Goal: Transaction & Acquisition: Book appointment/travel/reservation

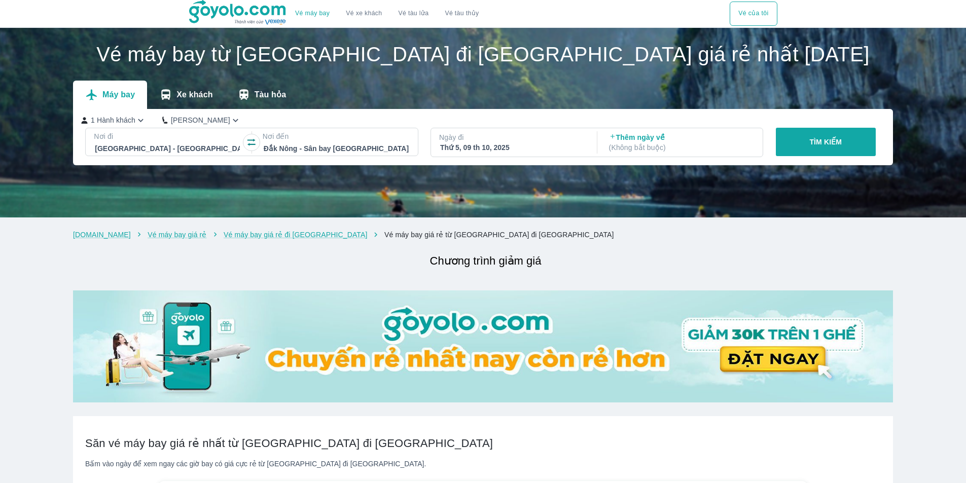
click at [543, 146] on div "Thứ 5, 09 th 10, 2025" at bounding box center [512, 148] width 145 height 10
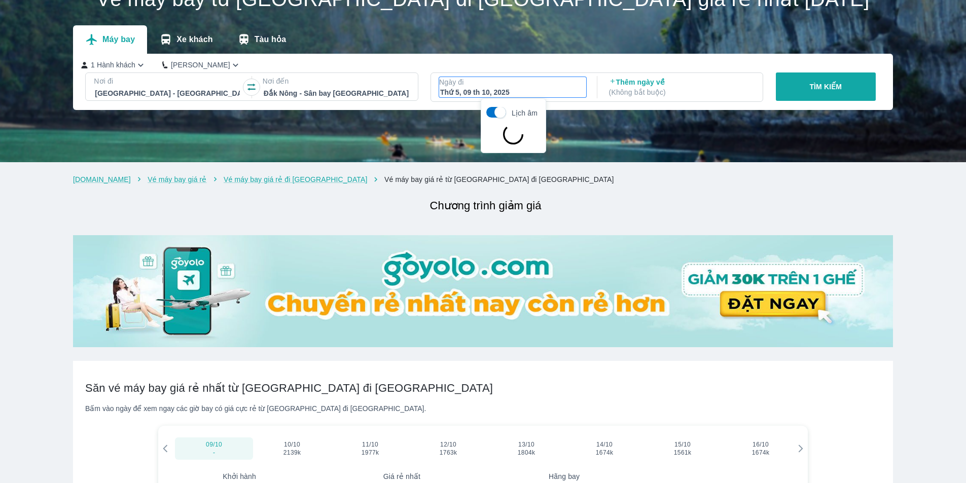
scroll to position [58, 0]
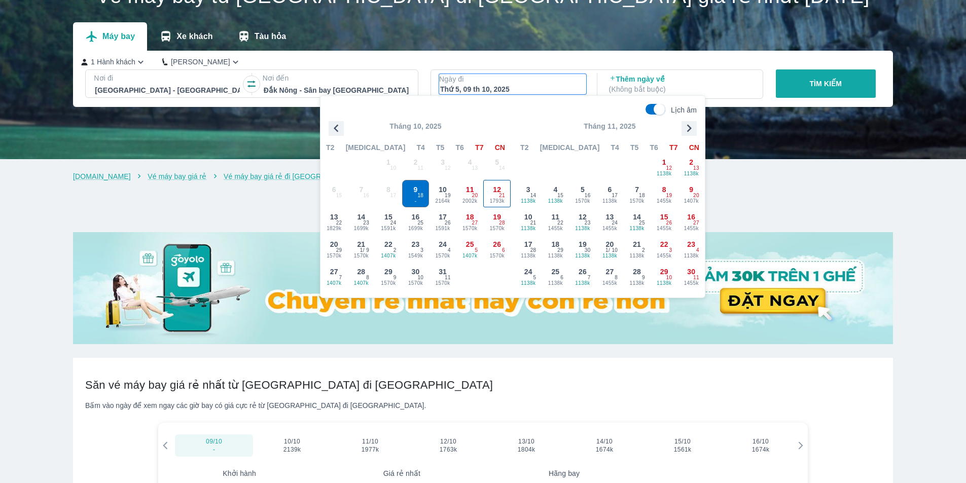
click at [492, 193] on div "12 1793k 21" at bounding box center [497, 194] width 26 height 26
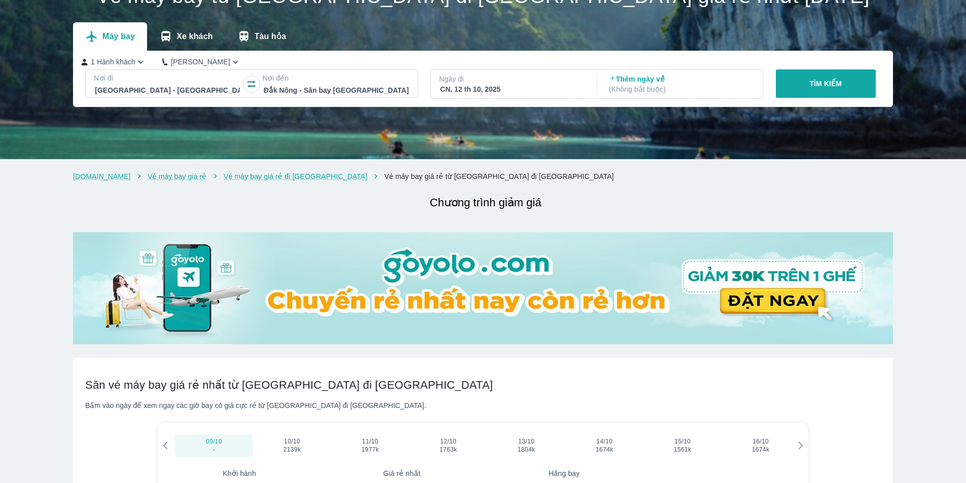
click at [825, 86] on p "TÌM KIẾM" at bounding box center [826, 84] width 32 height 10
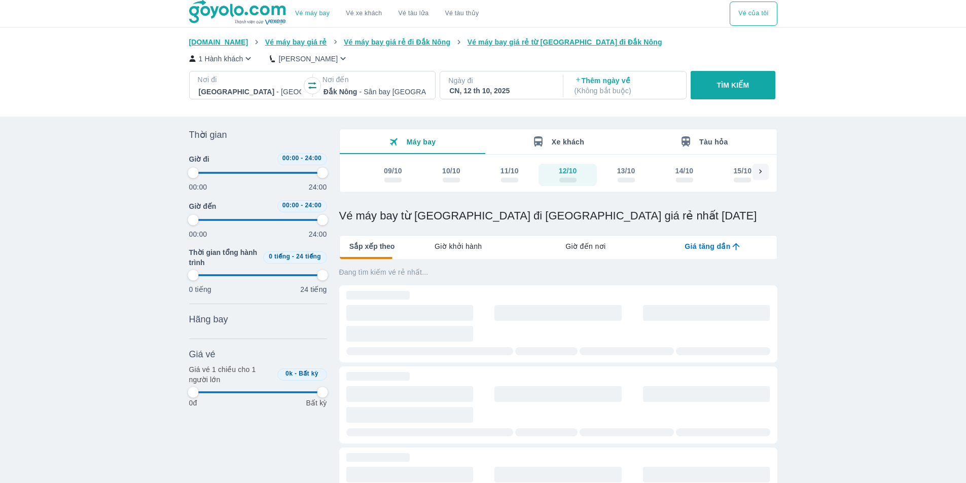
type input "97.9166666666667"
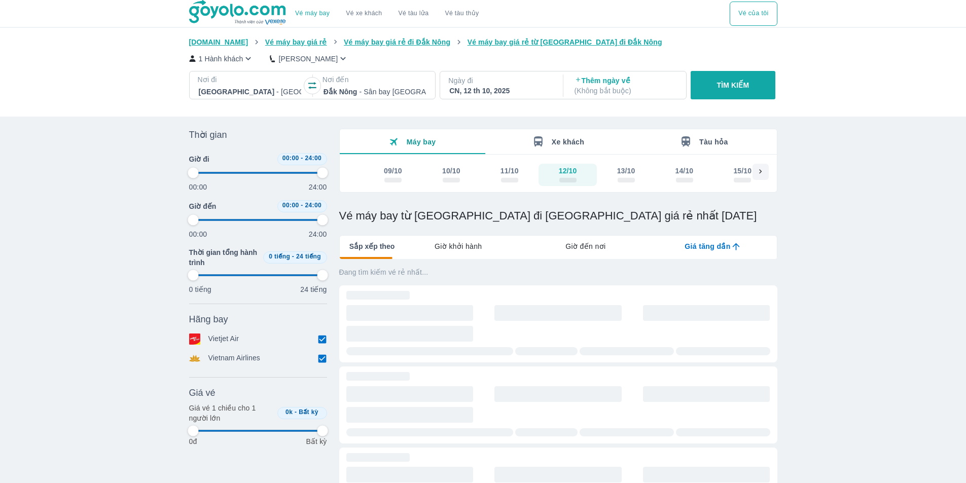
type input "97.9166666666667"
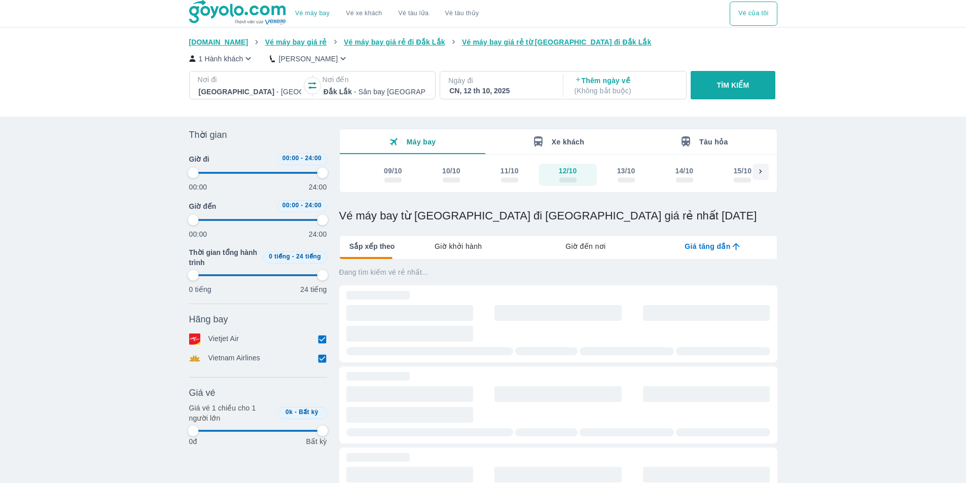
type input "97.9166666666667"
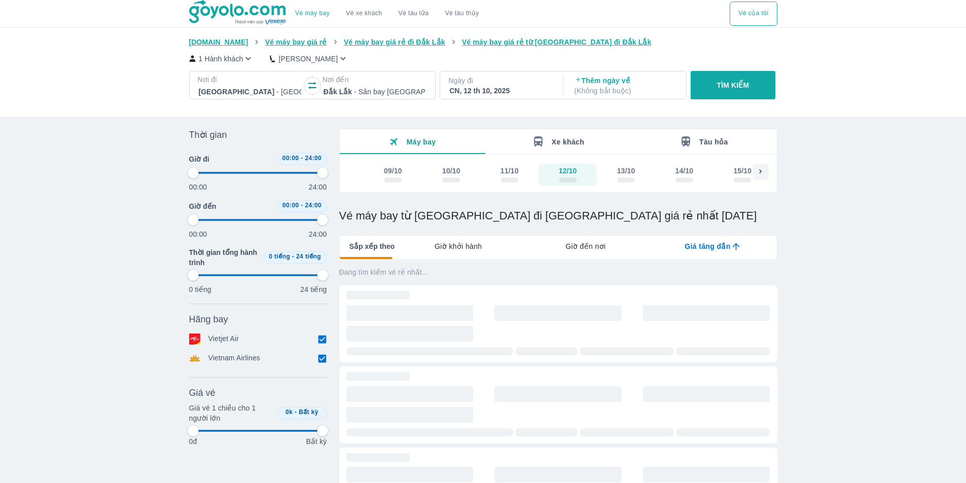
type input "97.9166666666667"
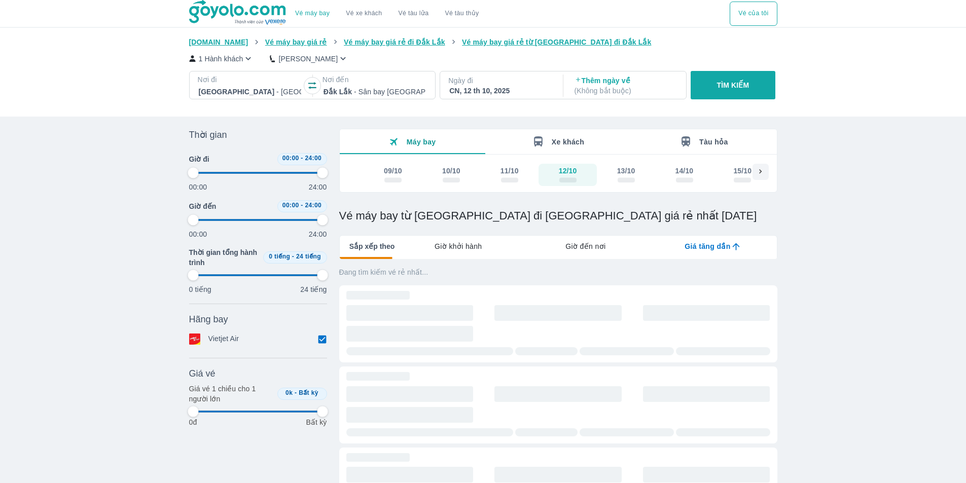
type input "97.9166666666667"
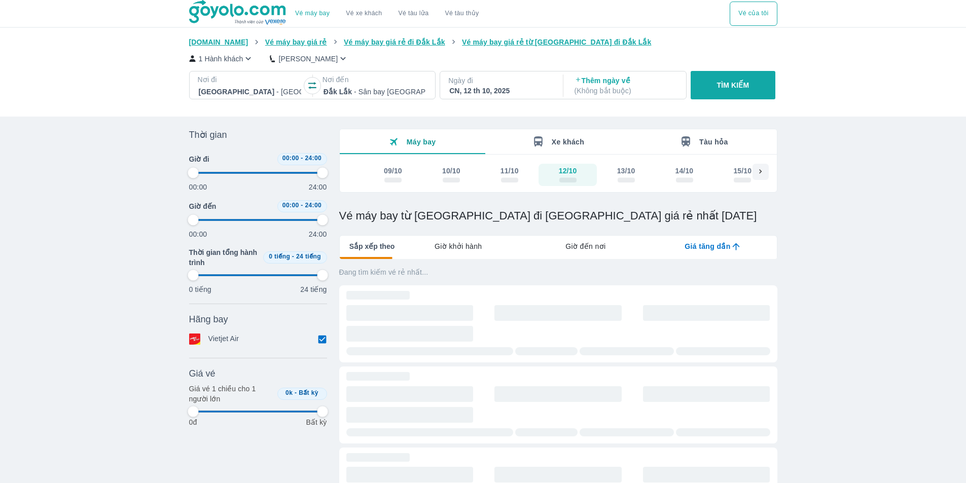
type input "97.9166666666667"
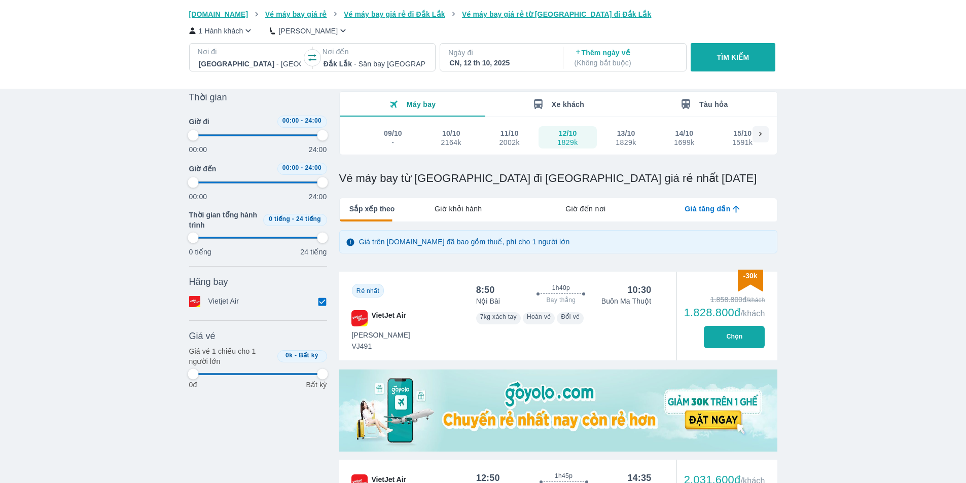
scroll to position [101, 0]
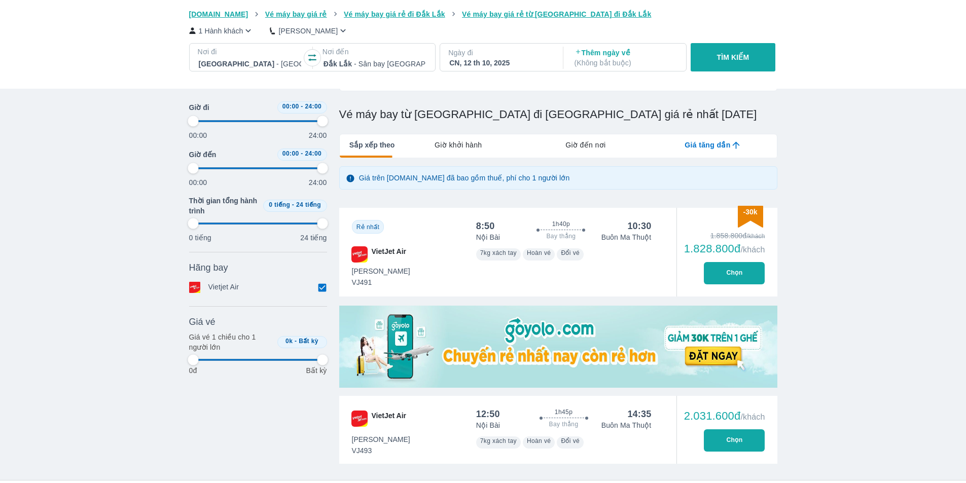
type input "97.9166666666667"
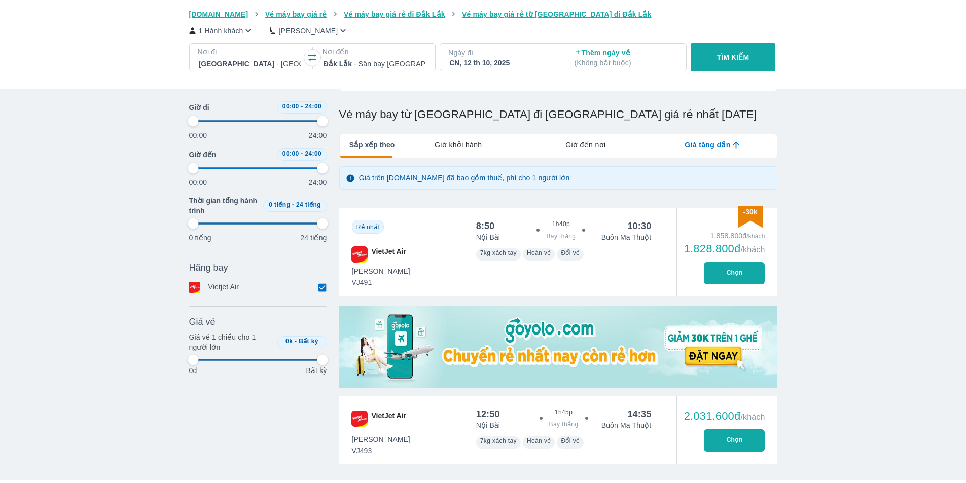
type input "97.9166666666667"
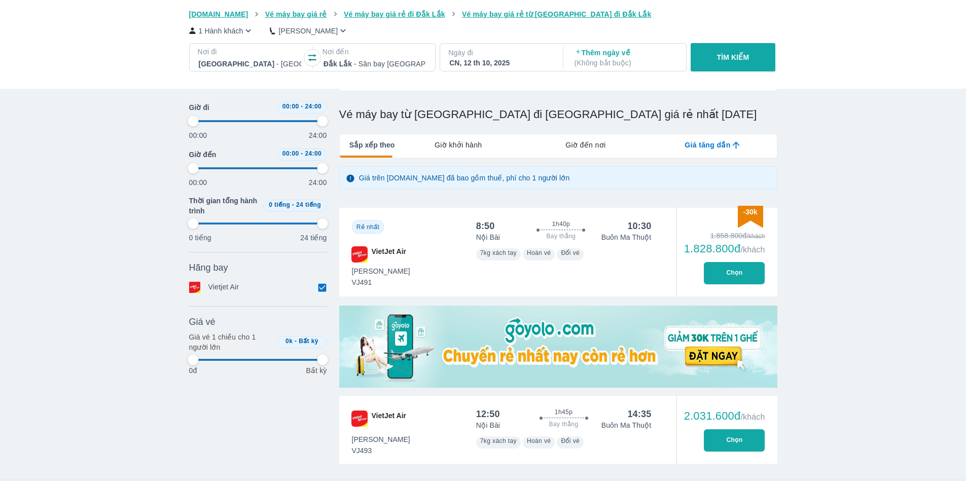
type input "97.9166666666667"
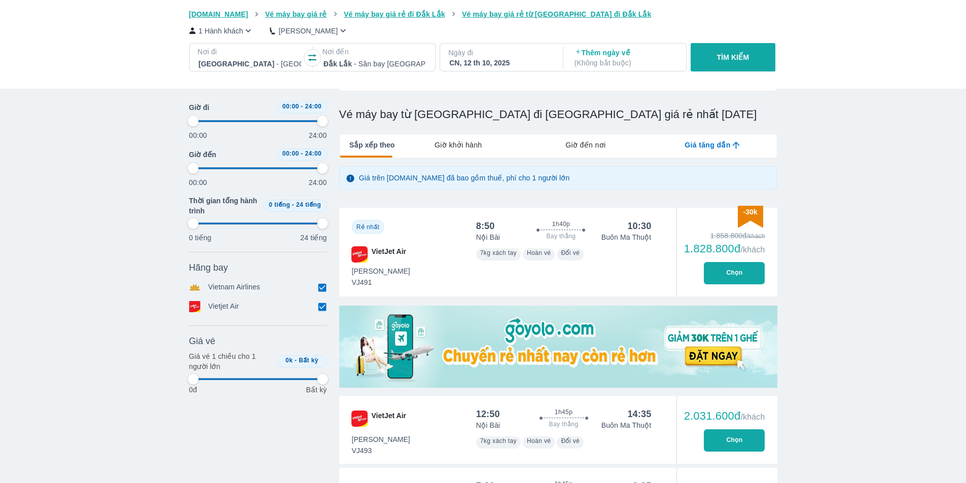
type input "97.9166666666667"
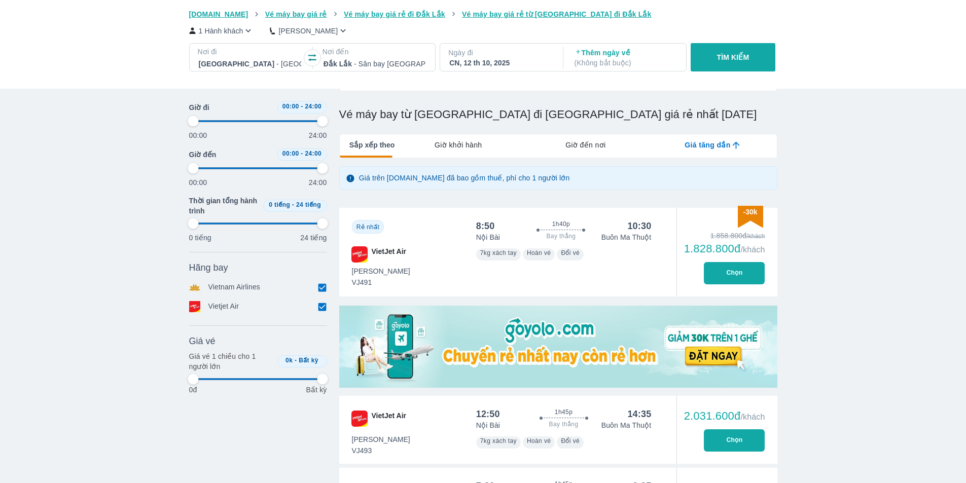
type input "97.9166666666667"
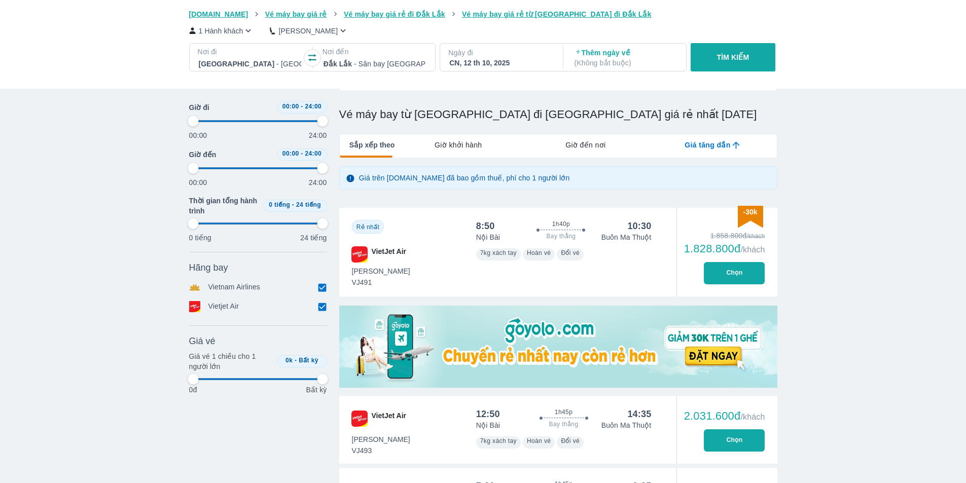
type input "97.9166666666667"
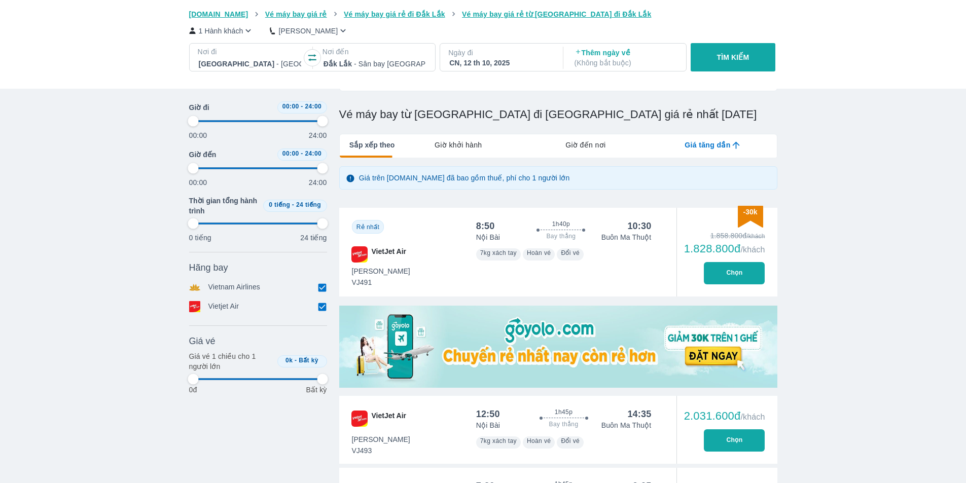
type input "97.9166666666667"
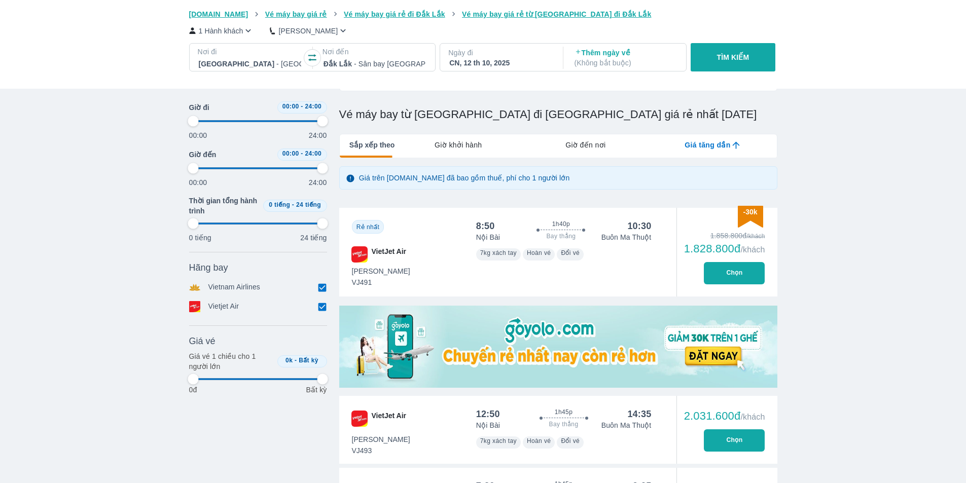
type input "97.9166666666667"
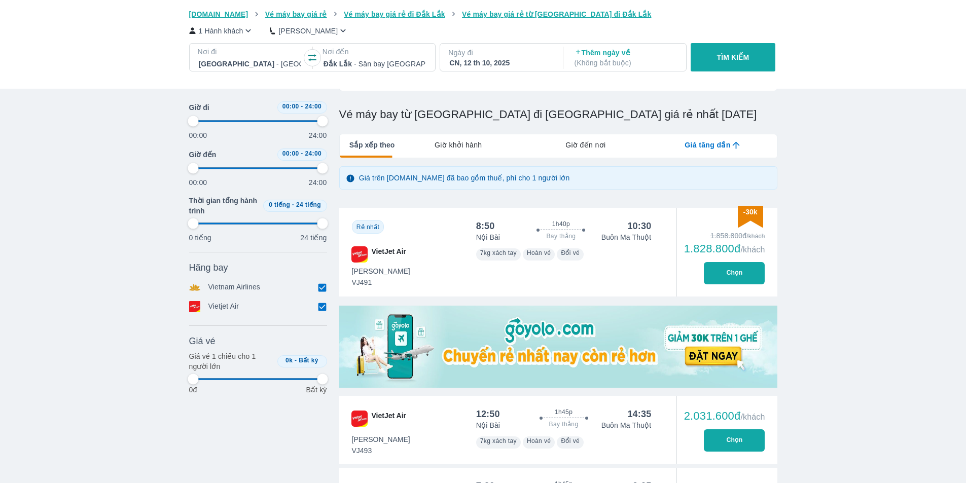
type input "97.9166666666667"
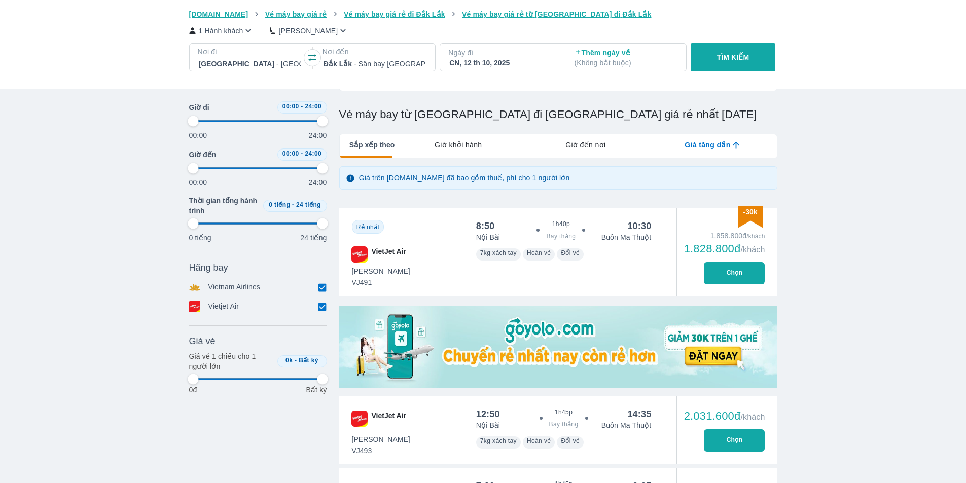
type input "97.9166666666667"
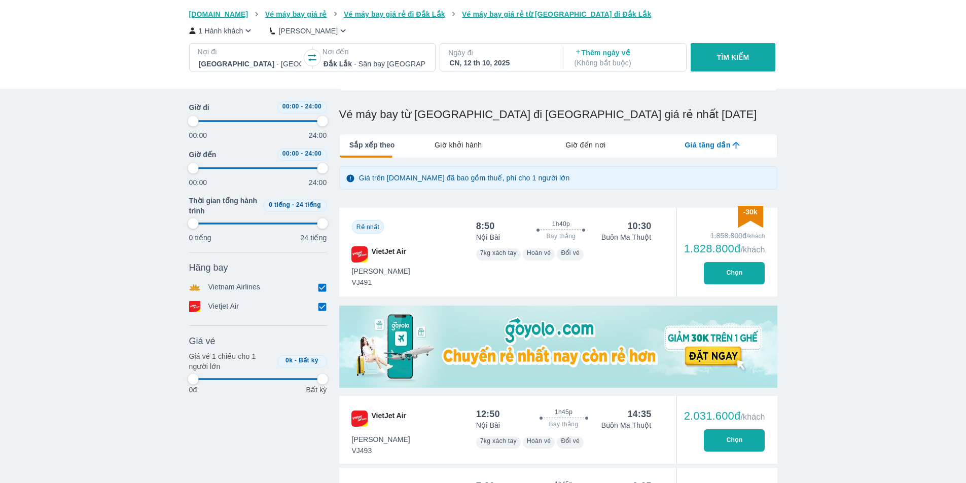
type input "97.9166666666667"
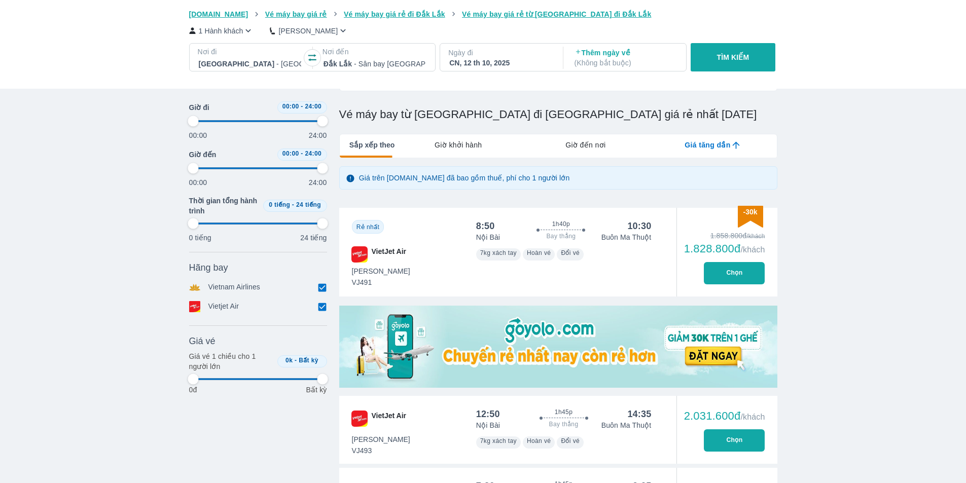
type input "97.9166666666667"
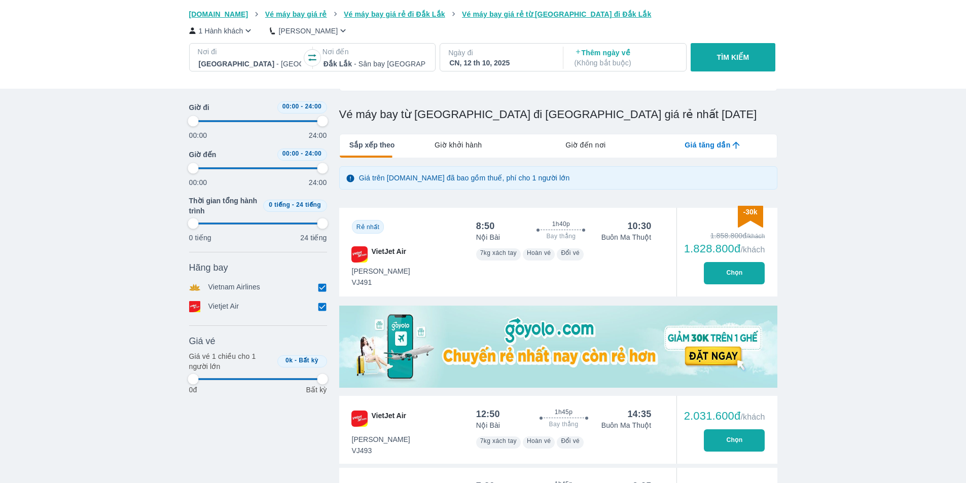
type input "97.9166666666667"
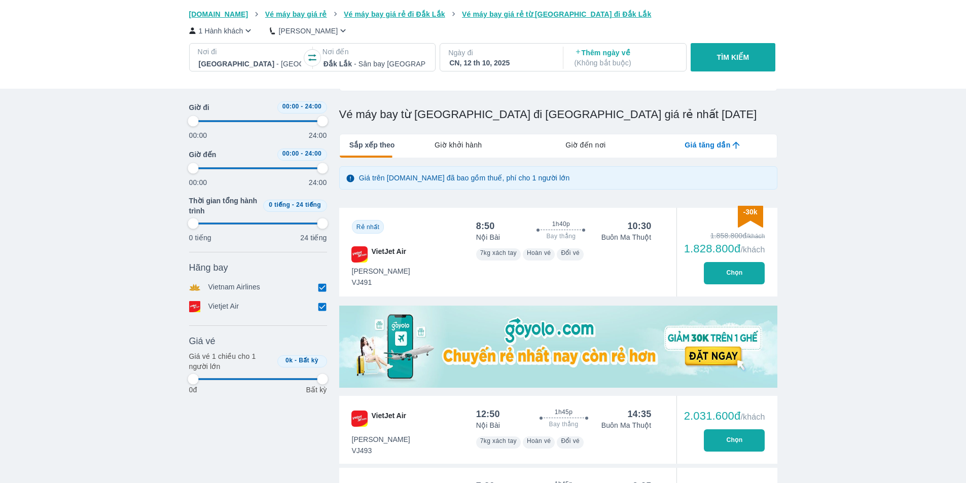
type input "97.9166666666667"
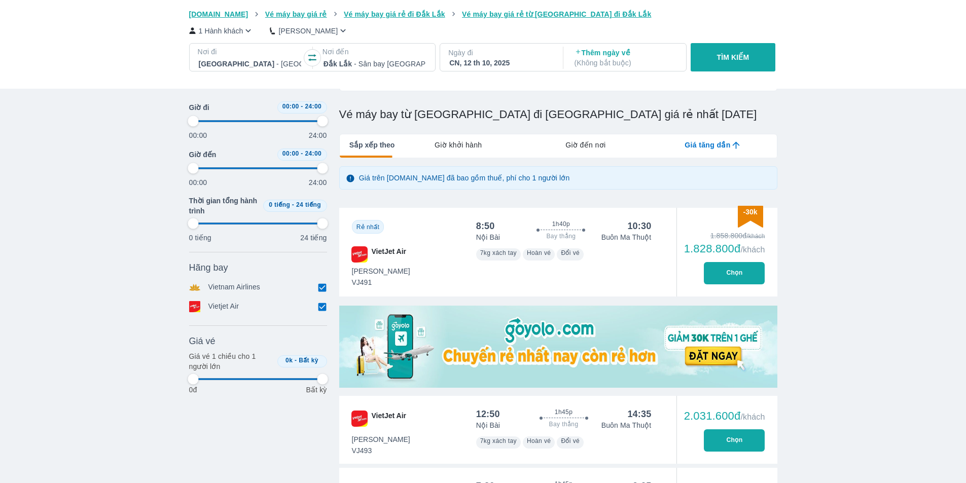
type input "97.9166666666667"
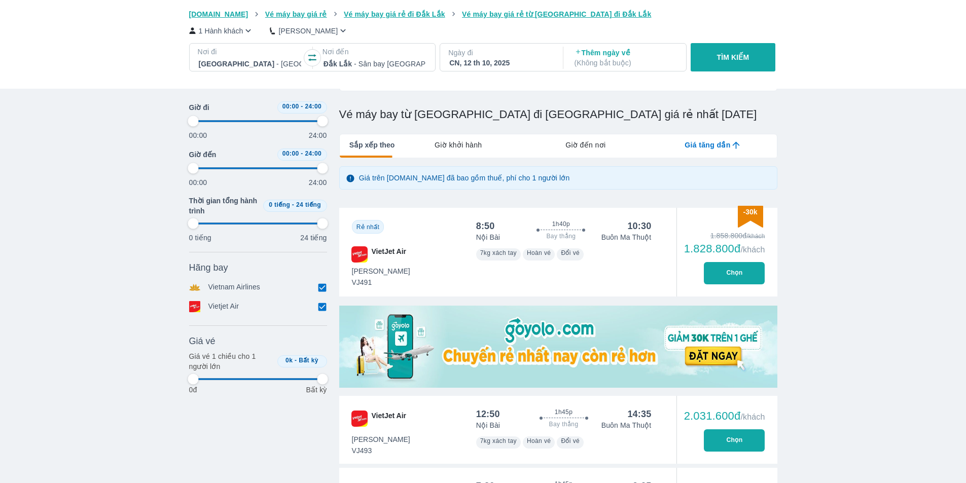
type input "97.9166666666667"
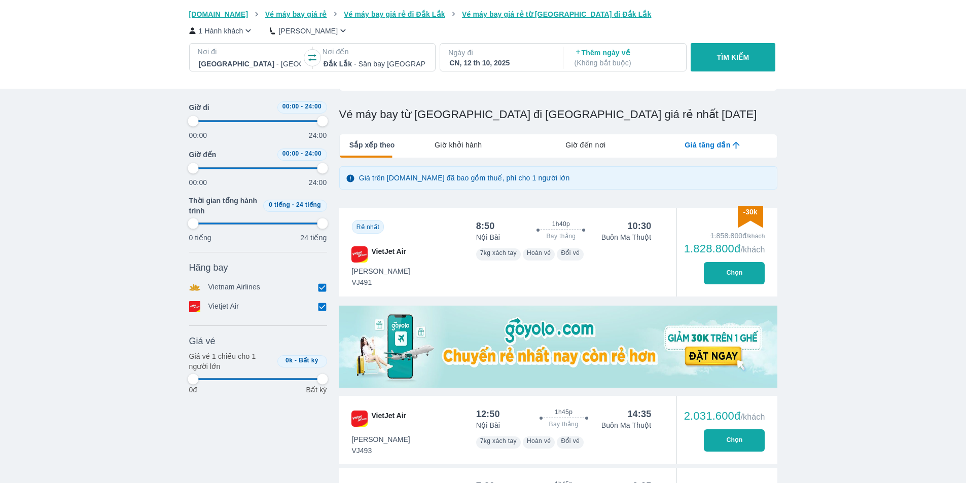
type input "97.9166666666667"
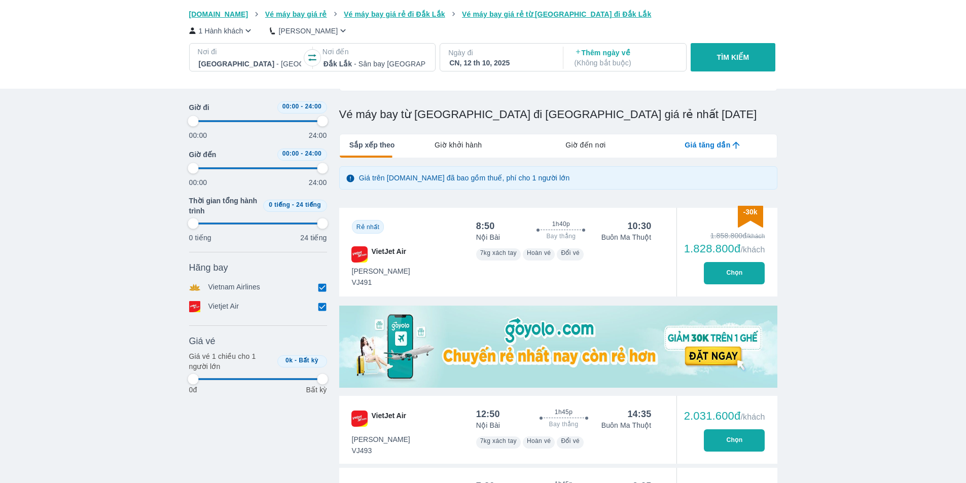
type input "97.9166666666667"
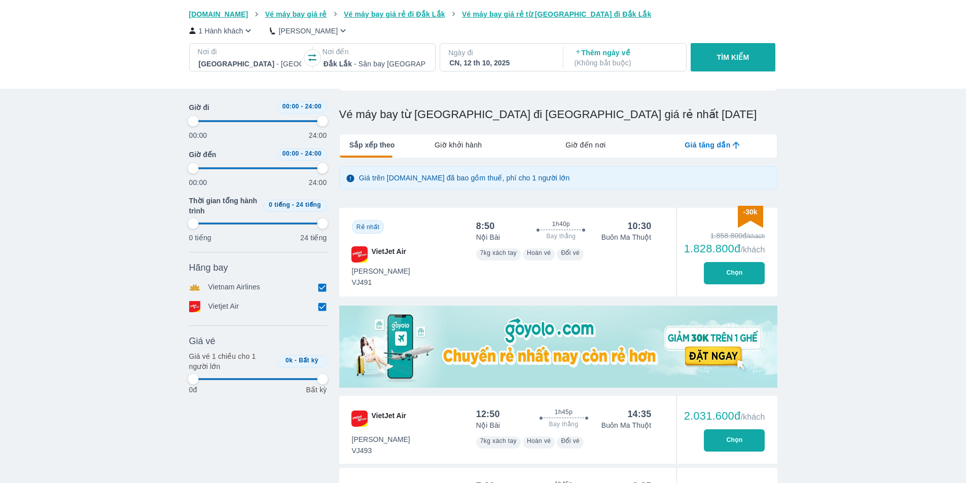
type input "97.9166666666667"
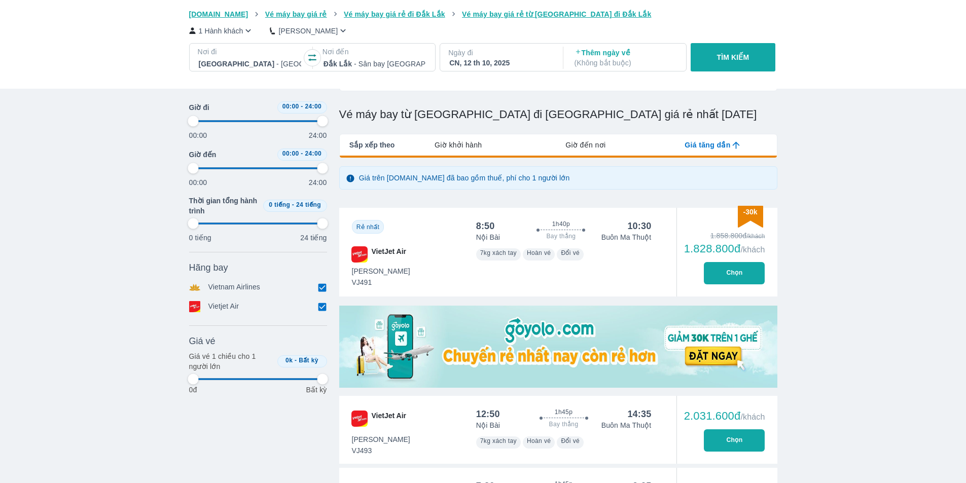
type input "97.9166666666667"
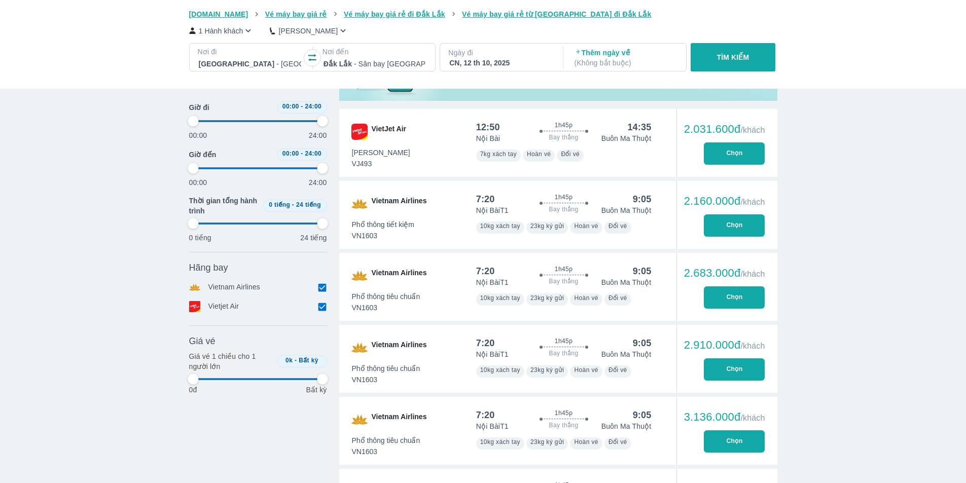
scroll to position [355, 0]
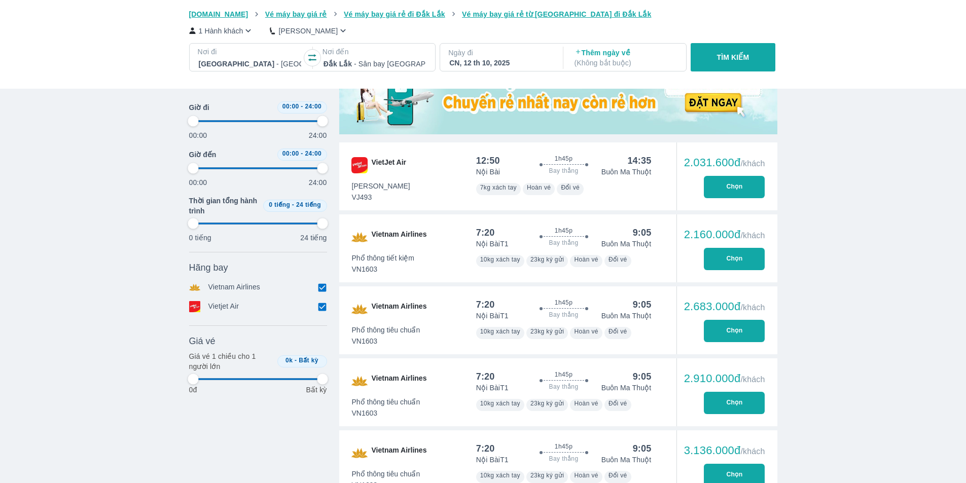
type input "97.9166666666667"
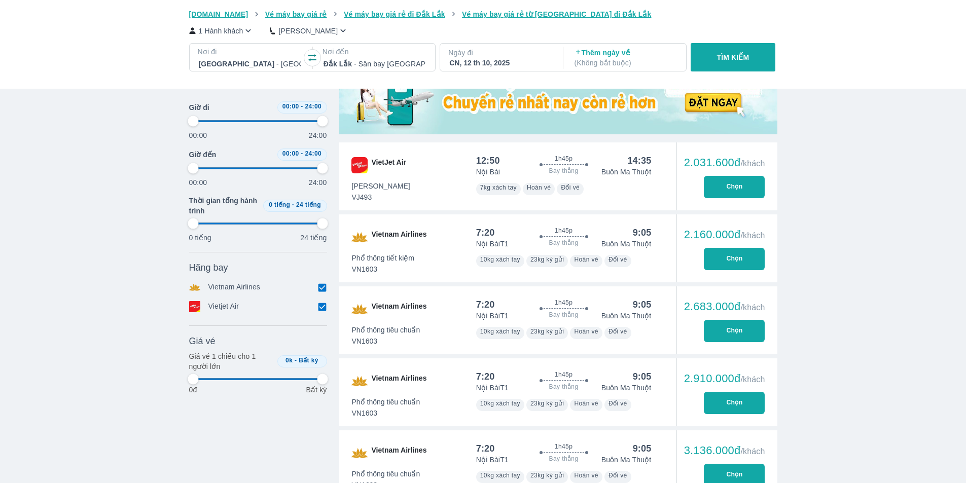
type input "97.9166666666667"
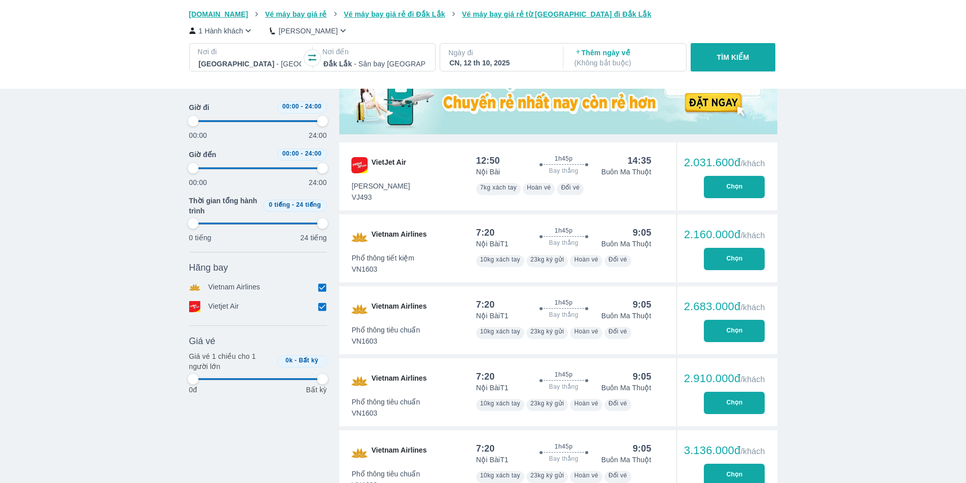
type input "97.9166666666667"
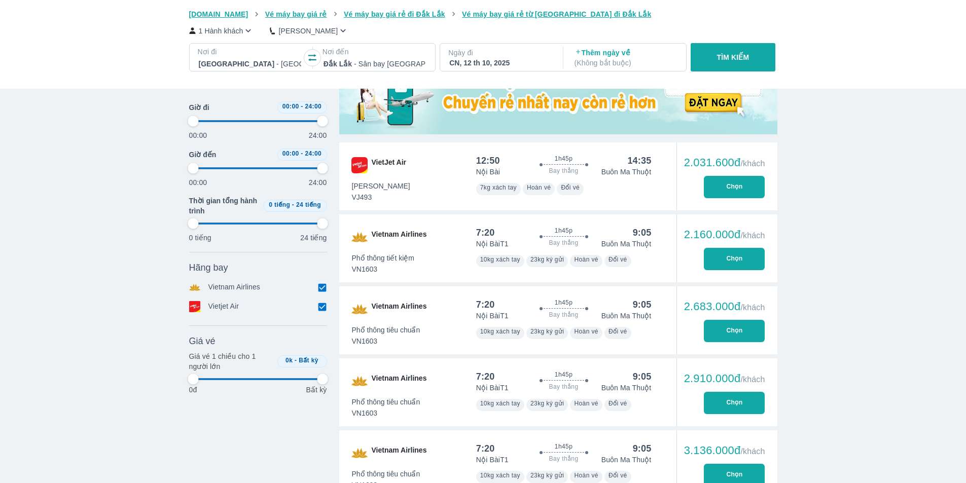
type input "97.9166666666667"
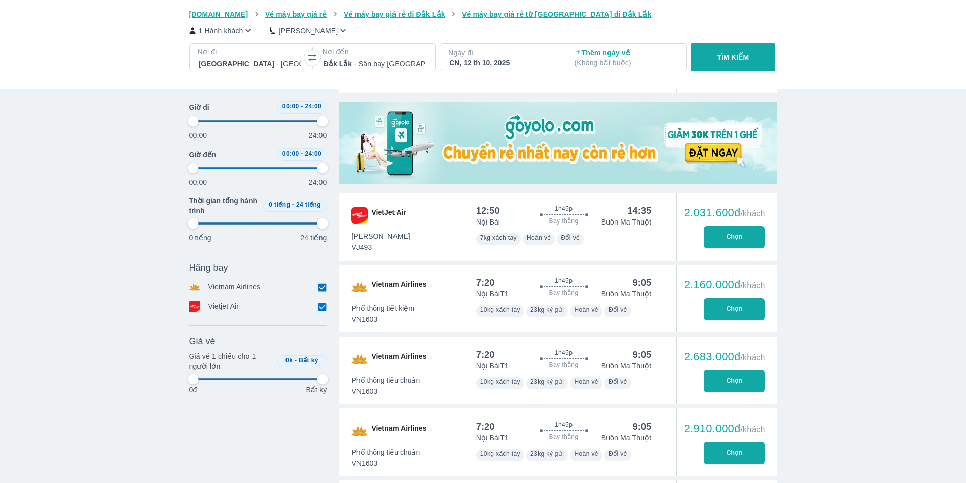
scroll to position [304, 0]
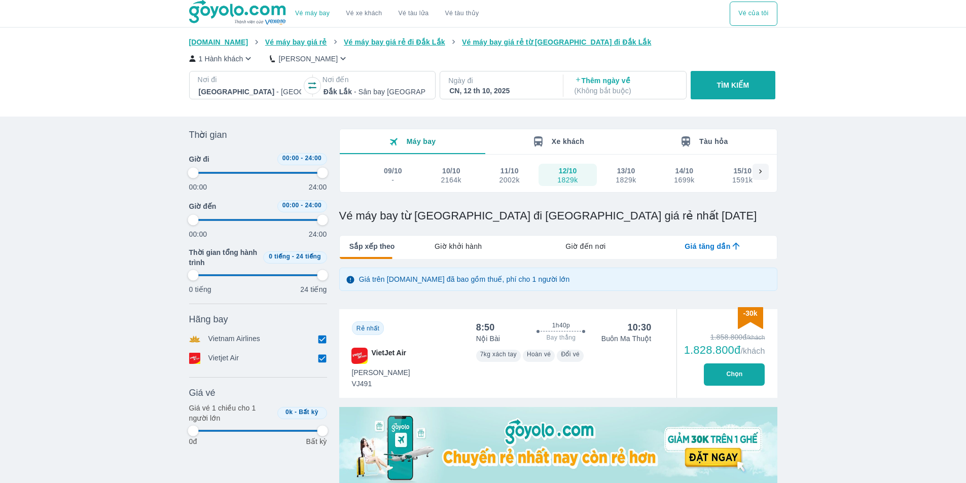
scroll to position [247, 0]
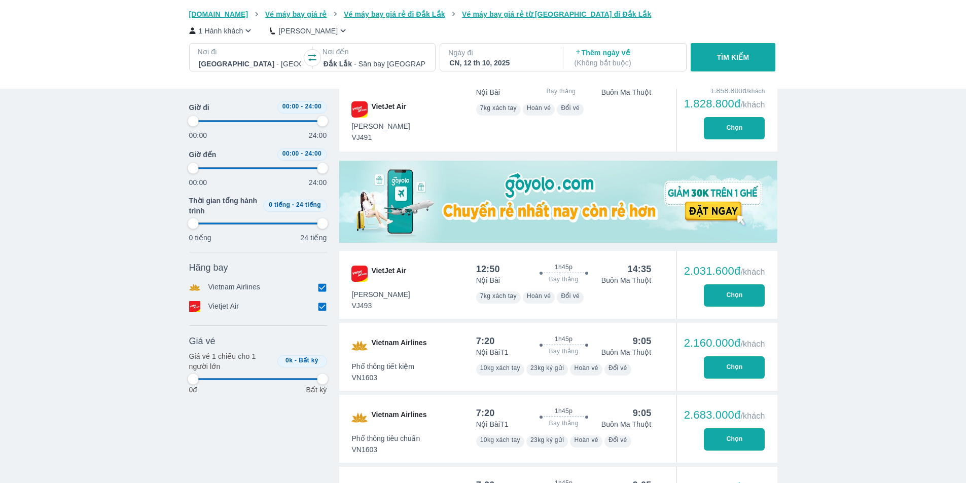
type input "97.9166666666667"
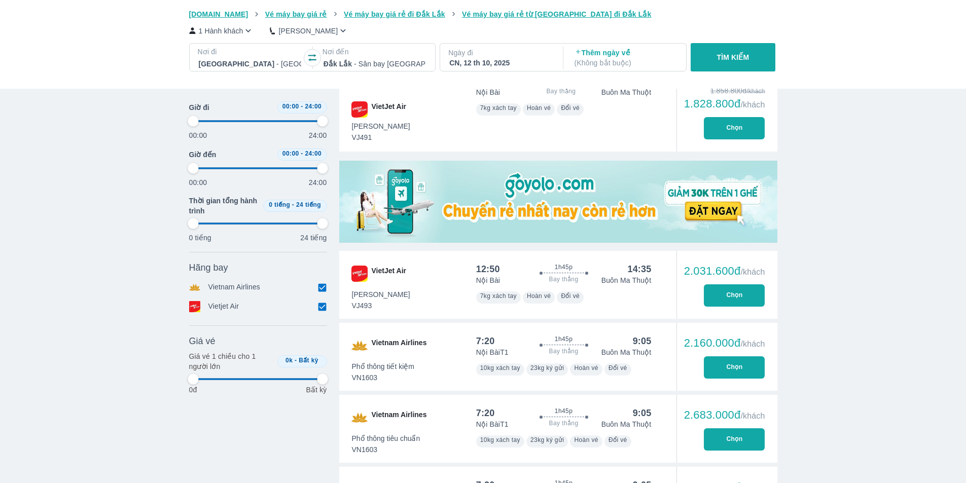
type input "97.9166666666667"
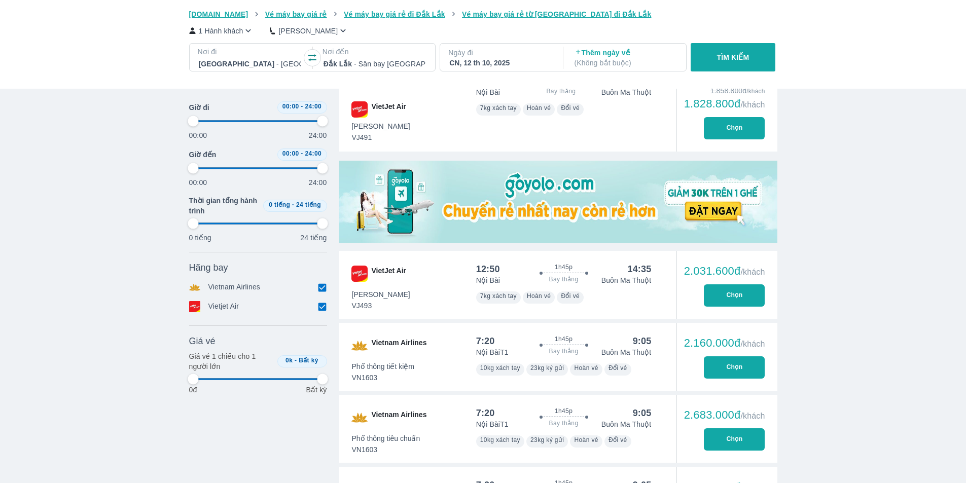
type input "97.9166666666667"
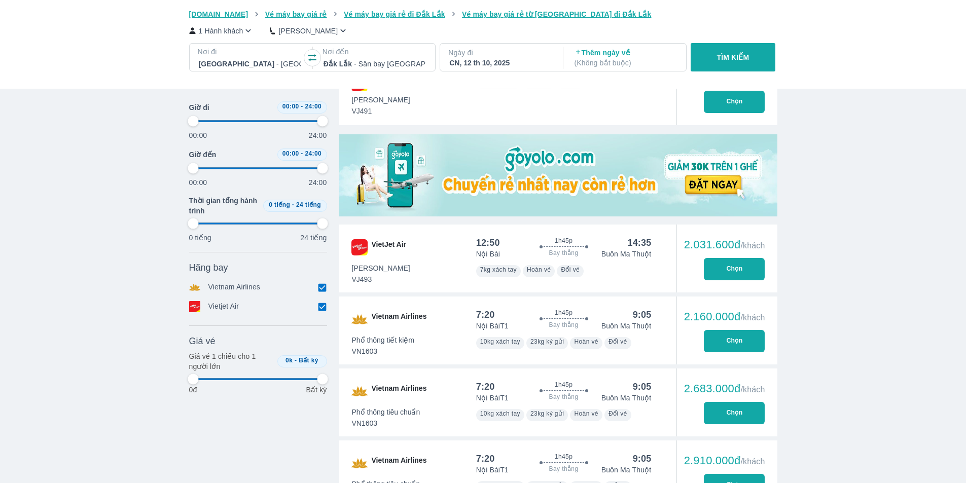
scroll to position [297, 0]
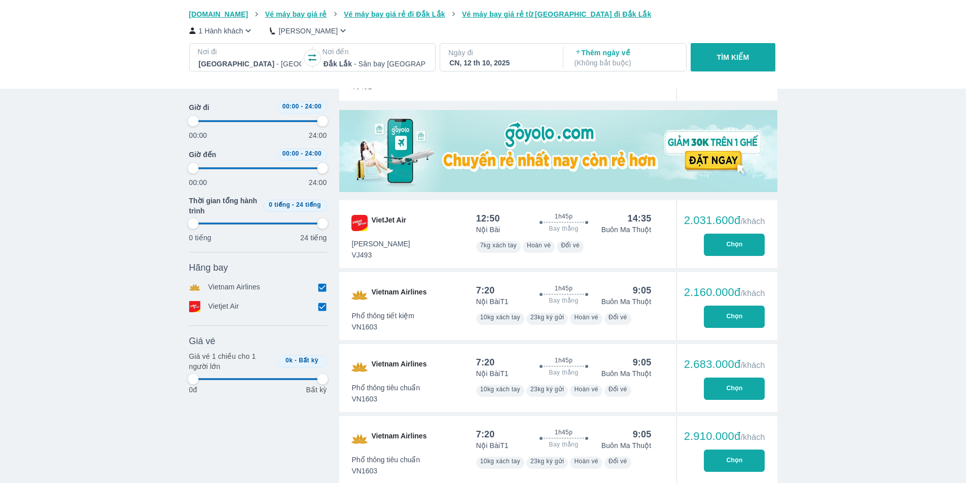
type input "97.9166666666667"
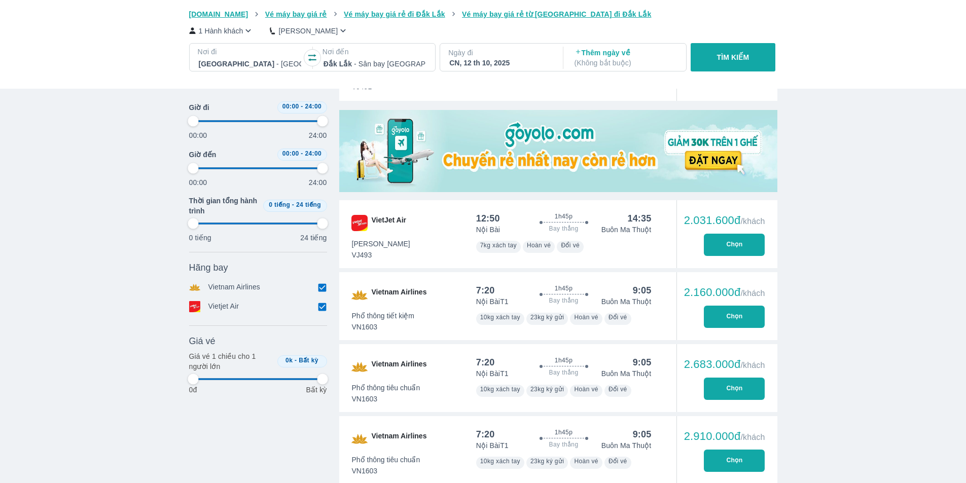
type input "97.9166666666667"
click at [381, 221] on span "VietJet Air" at bounding box center [389, 223] width 34 height 16
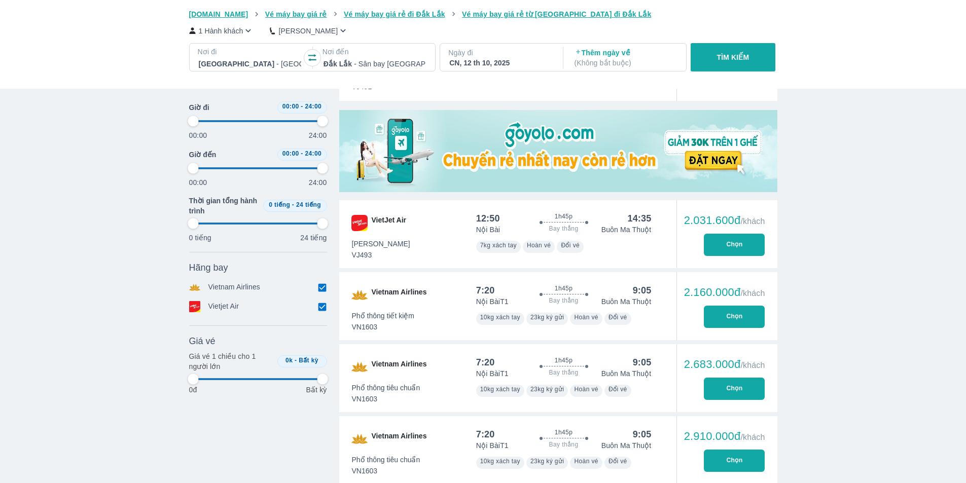
type input "97.9166666666667"
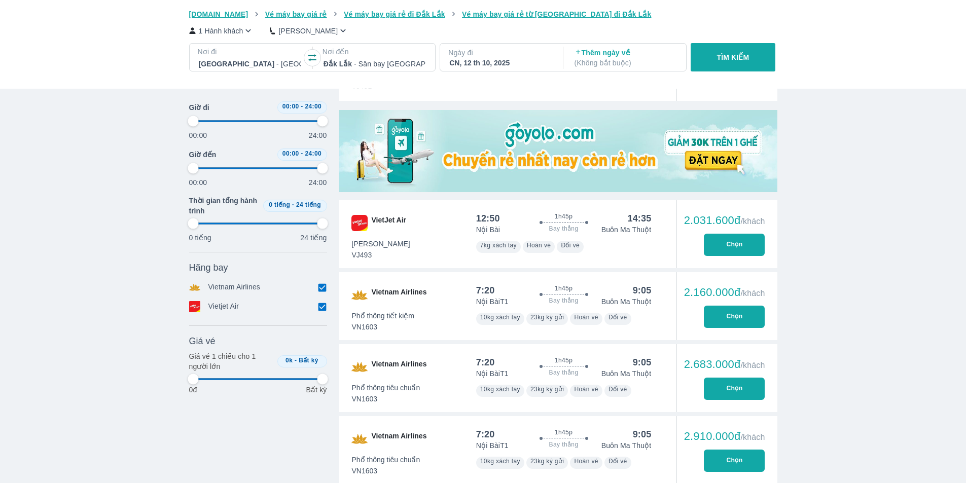
type input "97.9166666666667"
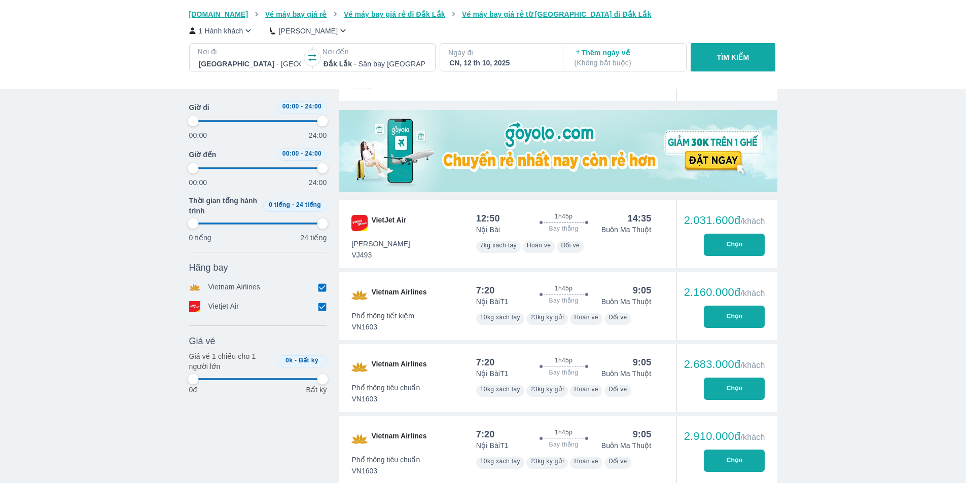
type input "97.9166666666667"
click at [381, 223] on span "VietJet Air" at bounding box center [389, 223] width 34 height 16
type input "97.9166666666667"
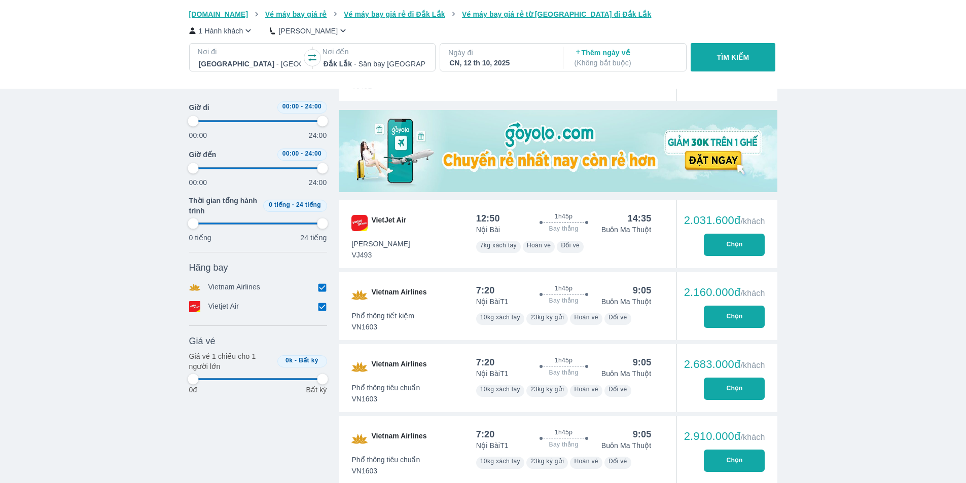
type input "97.9166666666667"
click at [354, 220] on img at bounding box center [360, 223] width 16 height 16
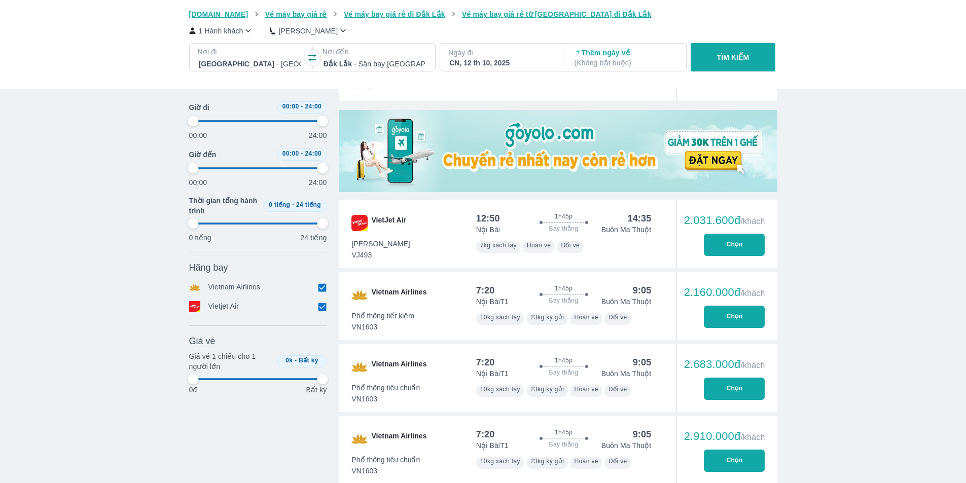
type input "97.9166666666667"
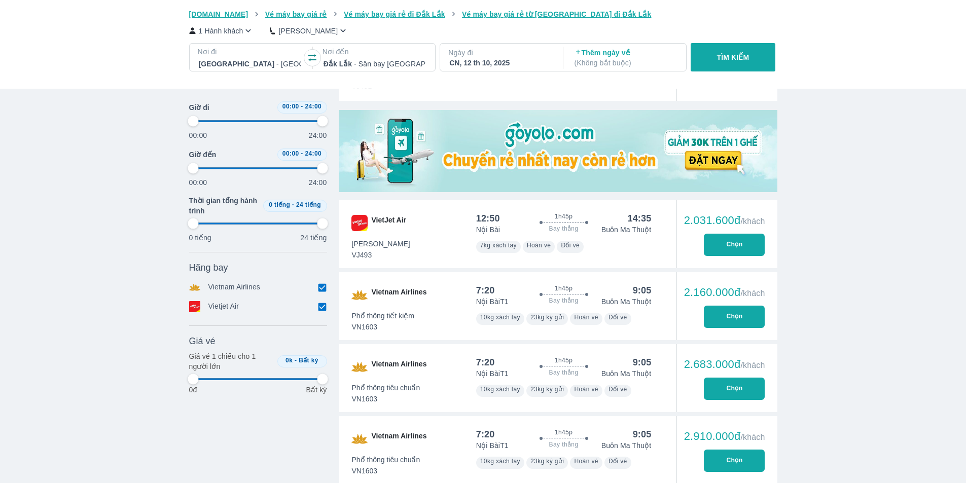
type input "97.9166666666667"
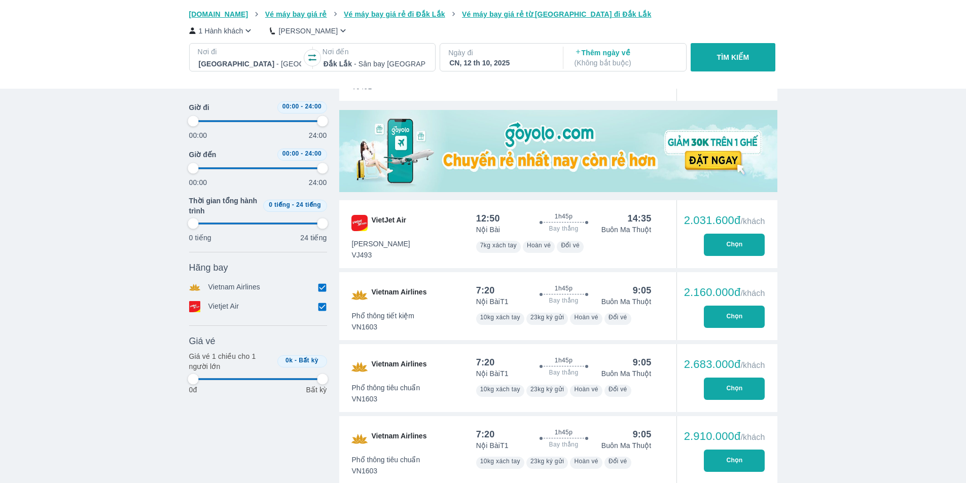
type input "97.9166666666667"
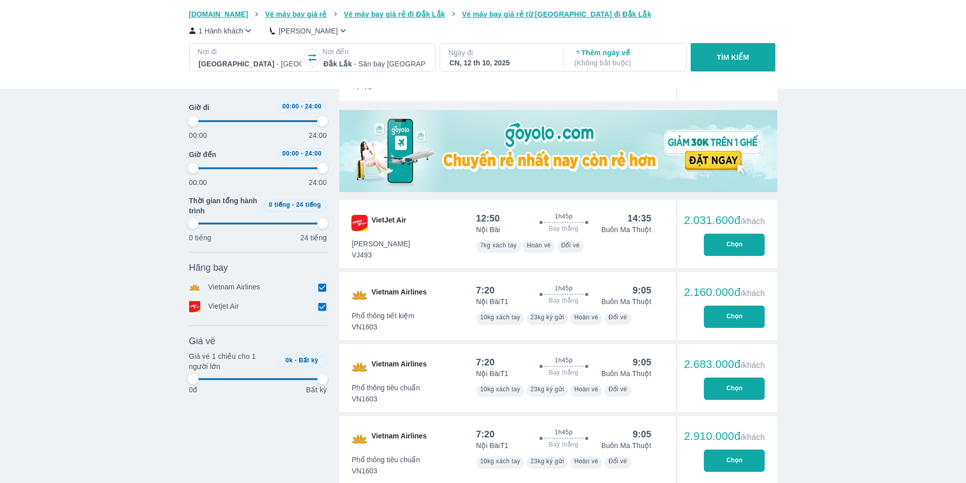
type input "97.9166666666667"
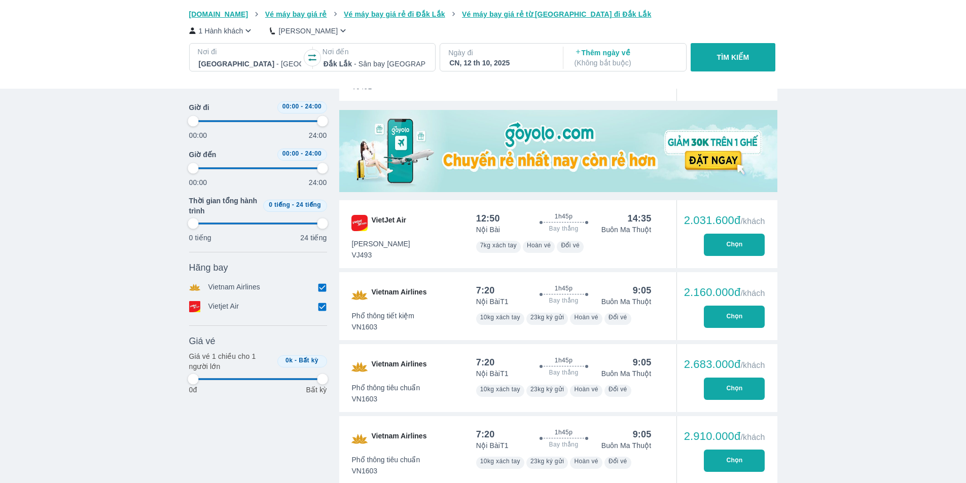
type input "97.9166666666667"
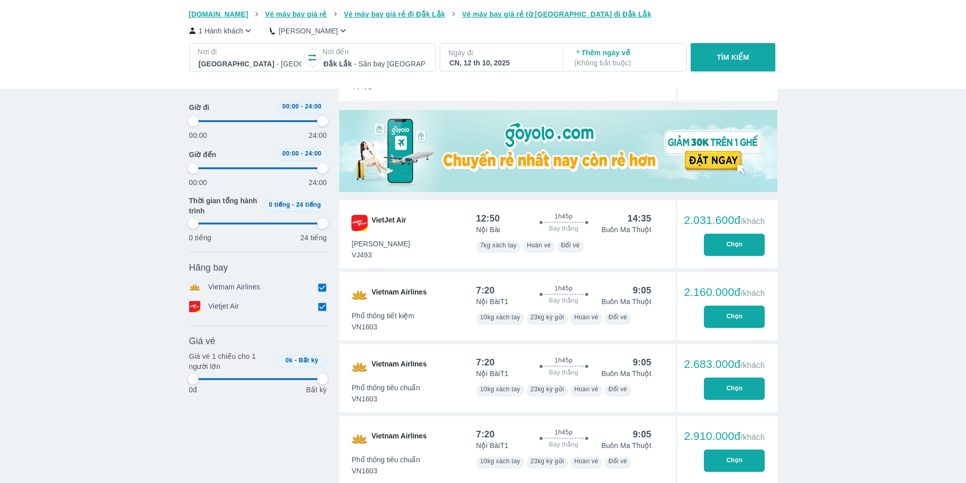
type input "97.9166666666667"
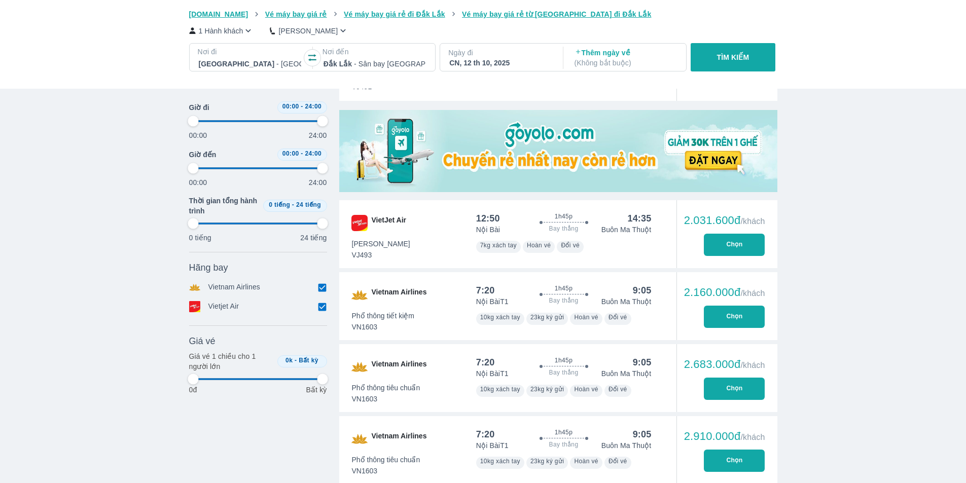
click at [229, 311] on p "Vietjet Air" at bounding box center [224, 306] width 31 height 11
type input "97.9166666666667"
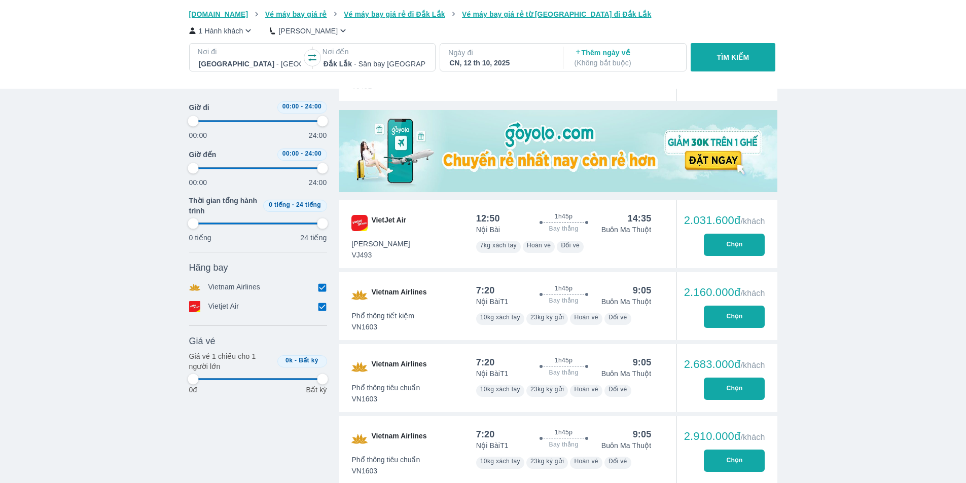
type input "97.9166666666667"
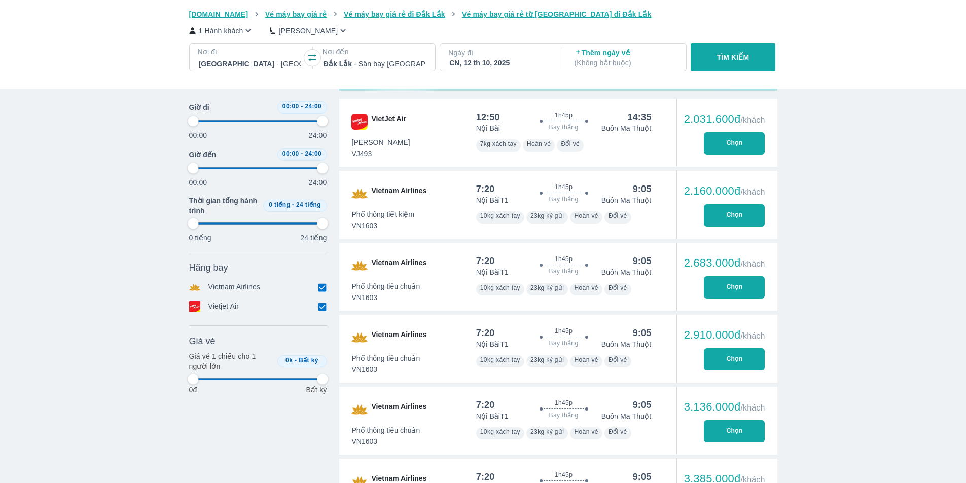
type input "97.9166666666667"
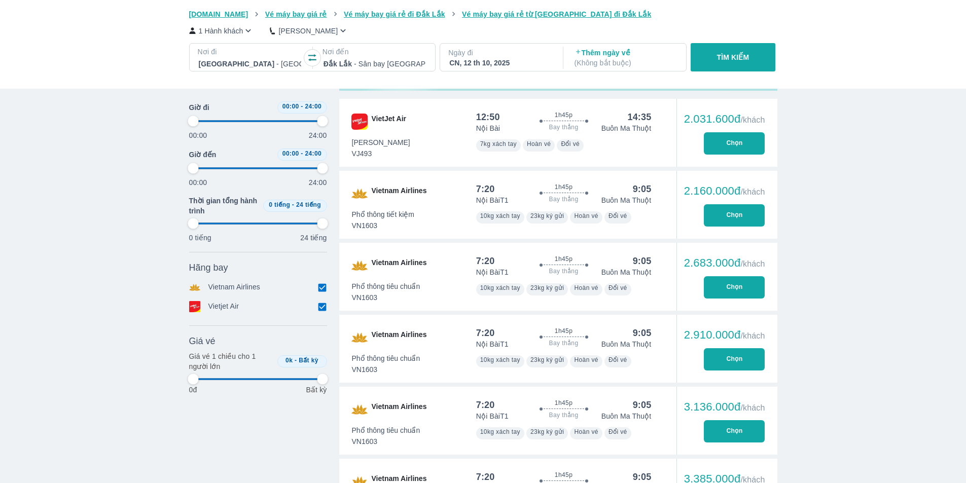
type input "97.9166666666667"
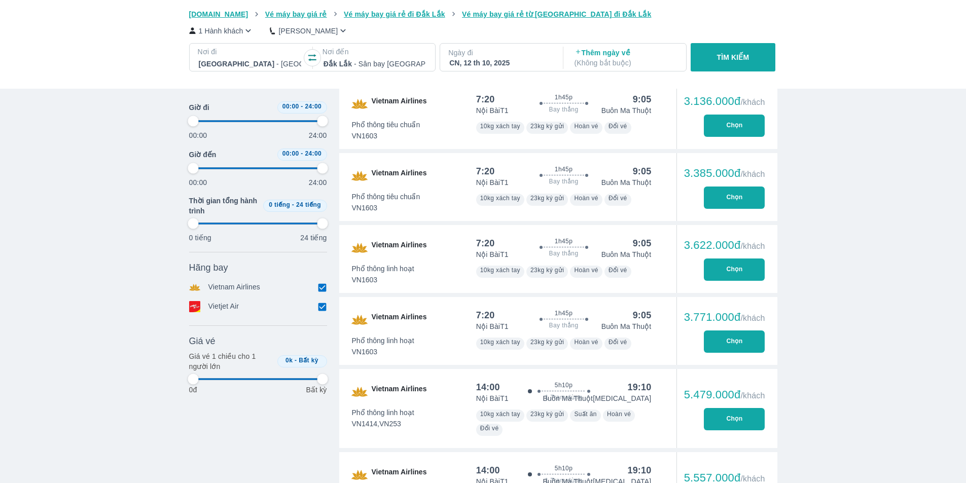
type input "97.9166666666667"
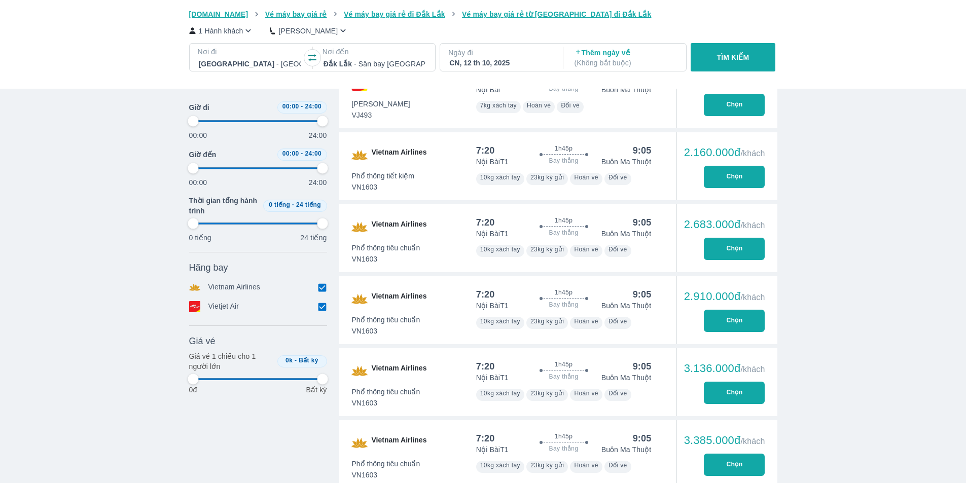
type input "97.9166666666667"
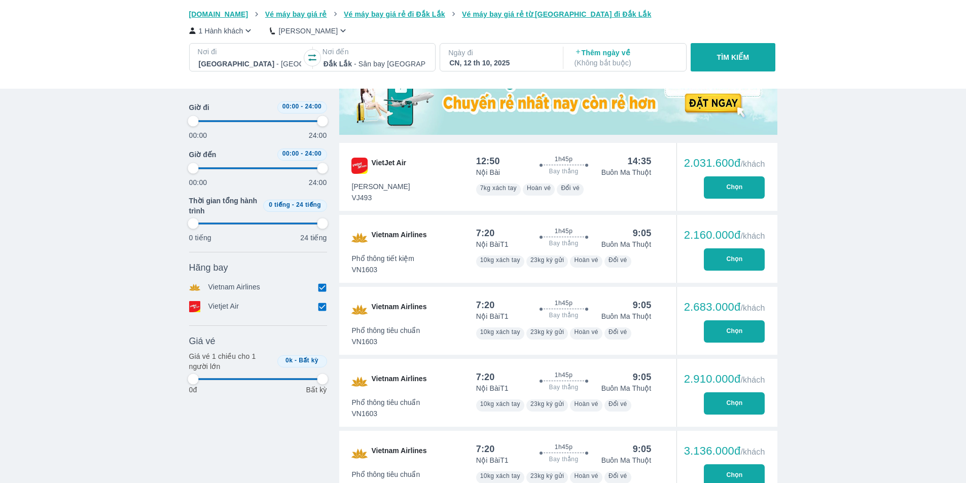
type input "97.9166666666667"
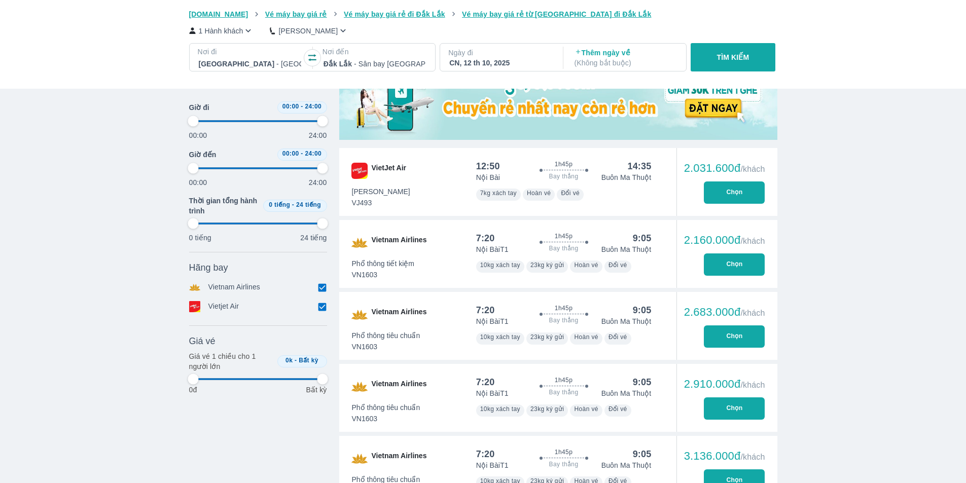
scroll to position [299, 0]
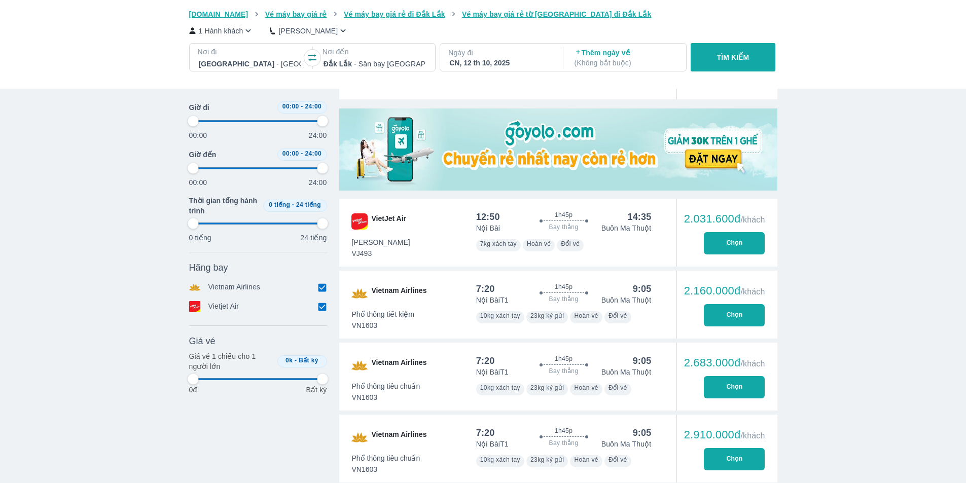
type input "97.9166666666667"
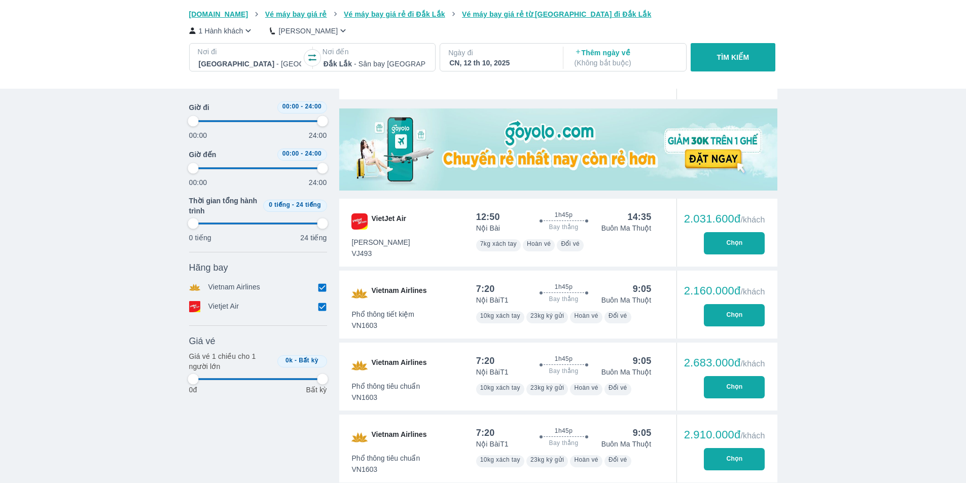
type input "97.9166666666667"
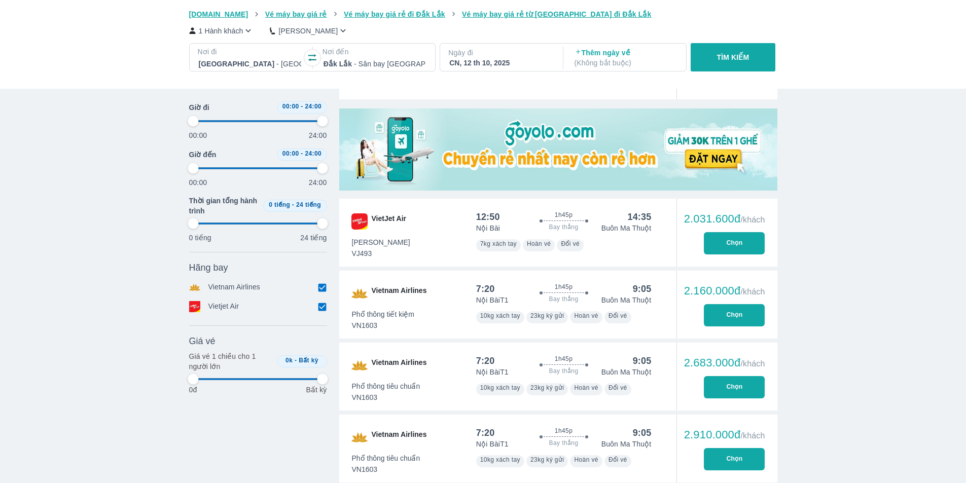
type input "97.9166666666667"
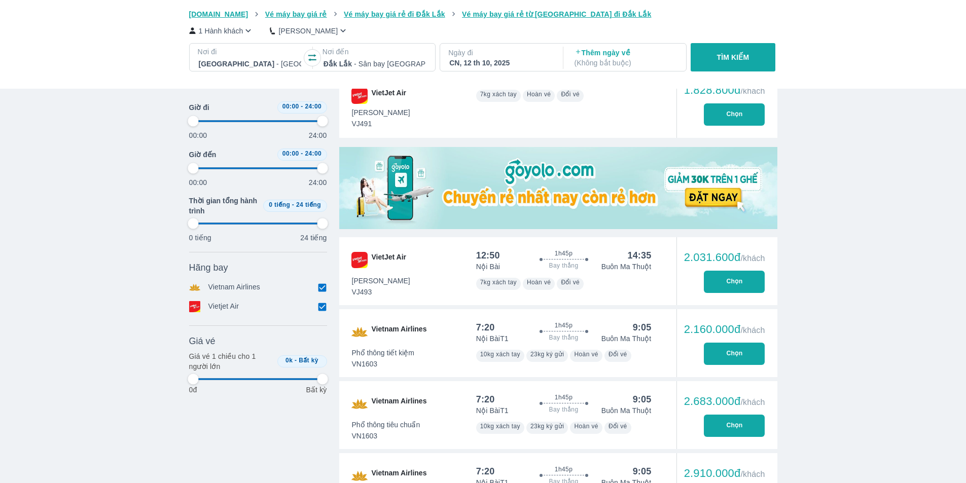
scroll to position [197, 0]
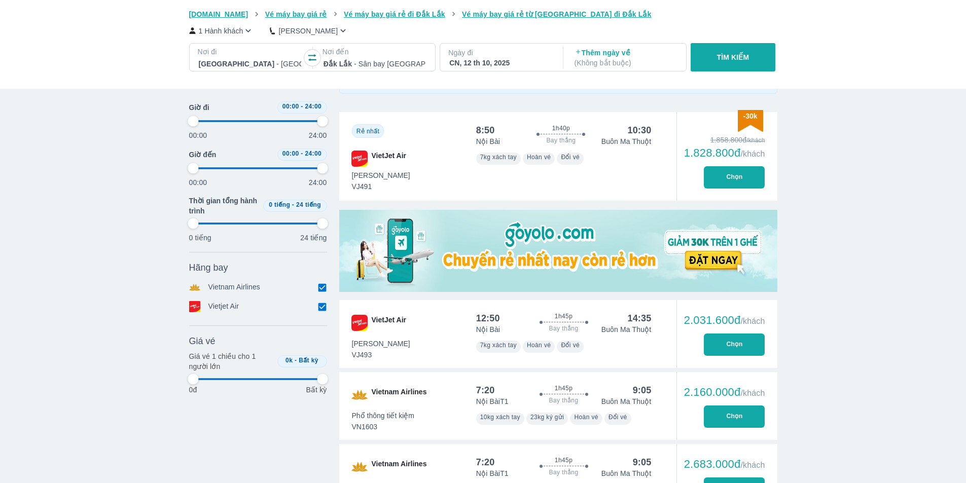
type input "97.9166666666667"
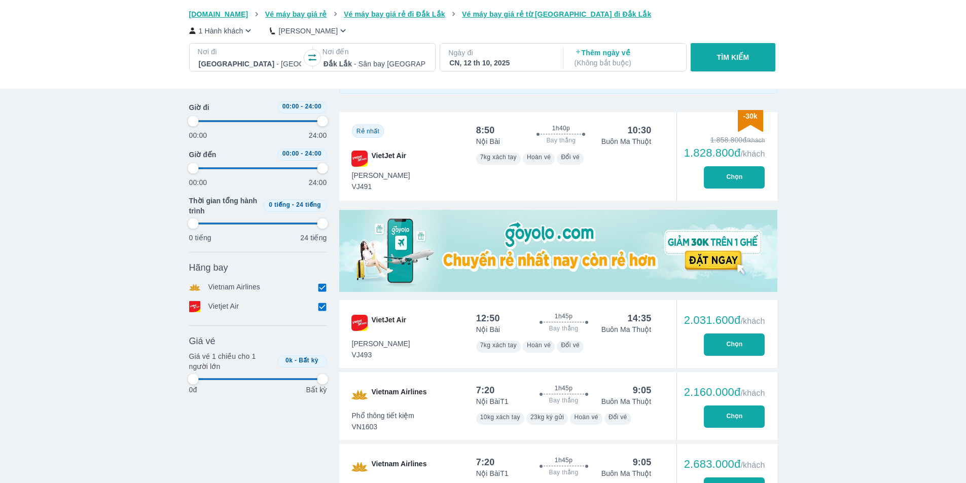
type input "97.9166666666667"
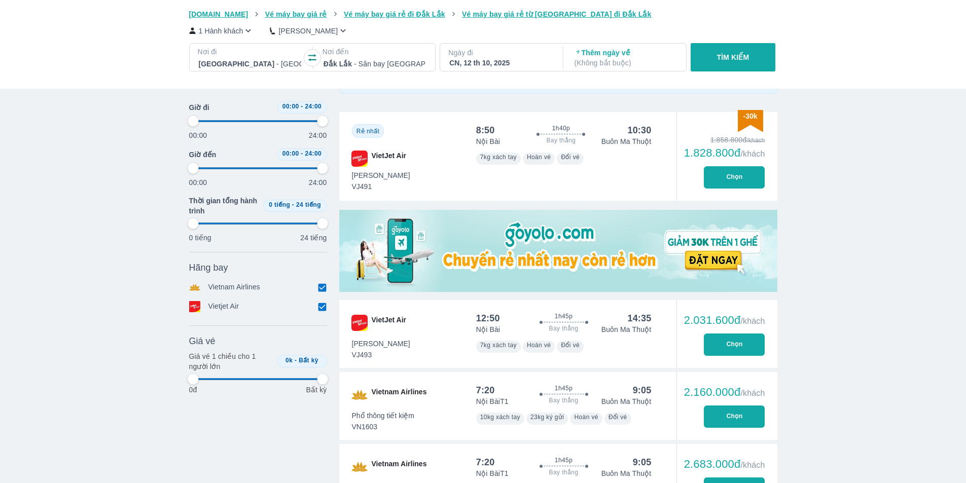
type input "97.9166666666667"
drag, startPoint x: 429, startPoint y: 62, endPoint x: 379, endPoint y: 63, distance: 49.7
click at [385, 65] on div "Nơi đến Đắk Lắk - Sân bay Buôn Ma Thuột" at bounding box center [375, 59] width 121 height 22
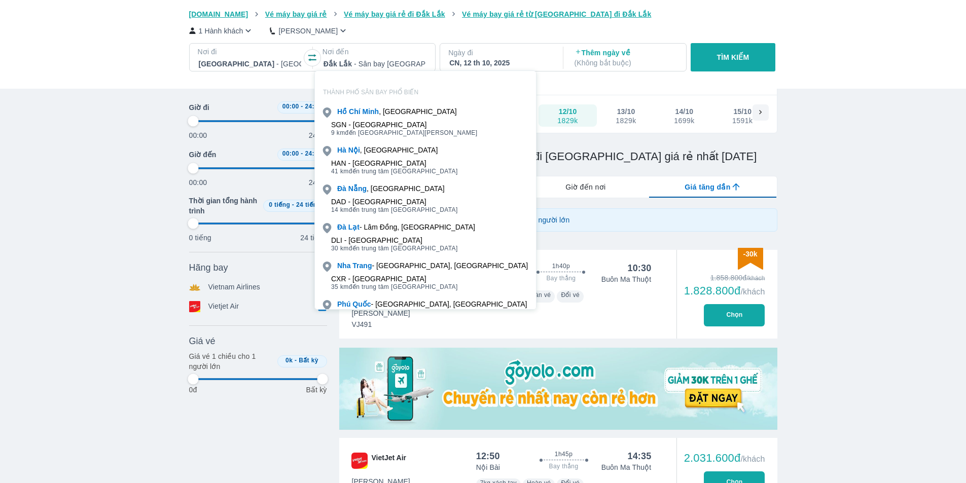
scroll to position [58, 0]
drag, startPoint x: 327, startPoint y: 61, endPoint x: 386, endPoint y: 66, distance: 59.6
click at [383, 66] on div at bounding box center [375, 64] width 102 height 12
click at [682, 156] on h1 "Vé máy bay từ [GEOGRAPHIC_DATA] đi [GEOGRAPHIC_DATA] giá rẻ nhất [DATE]" at bounding box center [558, 158] width 438 height 14
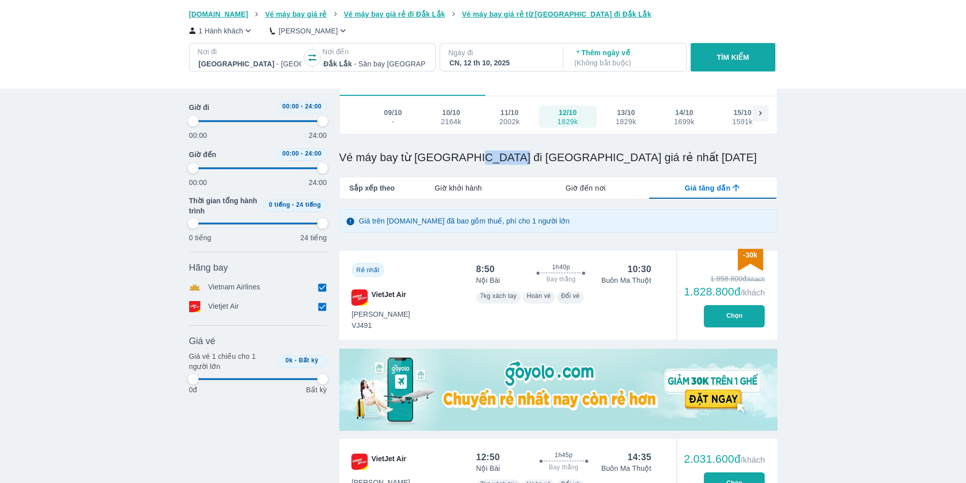
drag, startPoint x: 467, startPoint y: 156, endPoint x: 503, endPoint y: 162, distance: 37.1
click at [503, 162] on h1 "Vé máy bay từ [GEOGRAPHIC_DATA] đi [GEOGRAPHIC_DATA] giá rẻ nhất [DATE]" at bounding box center [558, 158] width 438 height 14
copy h1 "Đắk Lắk"
type input "97.9166666666667"
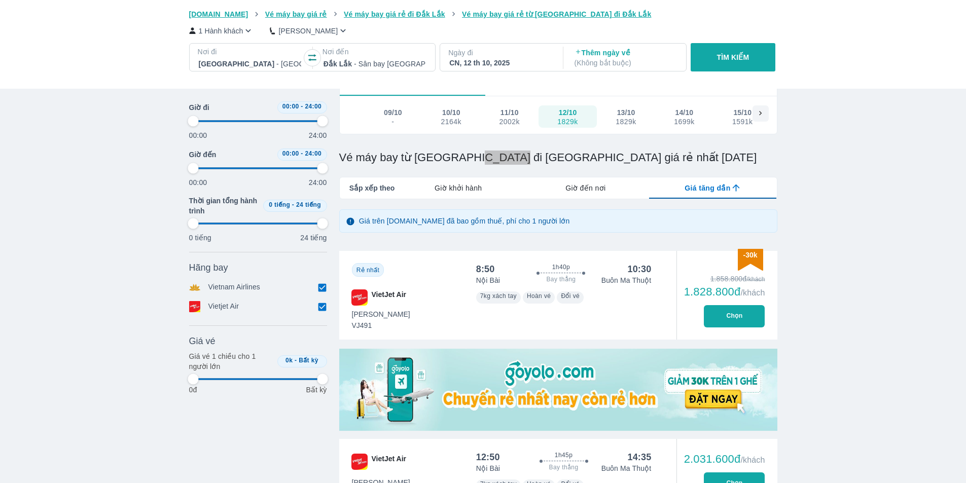
type input "97.9166666666667"
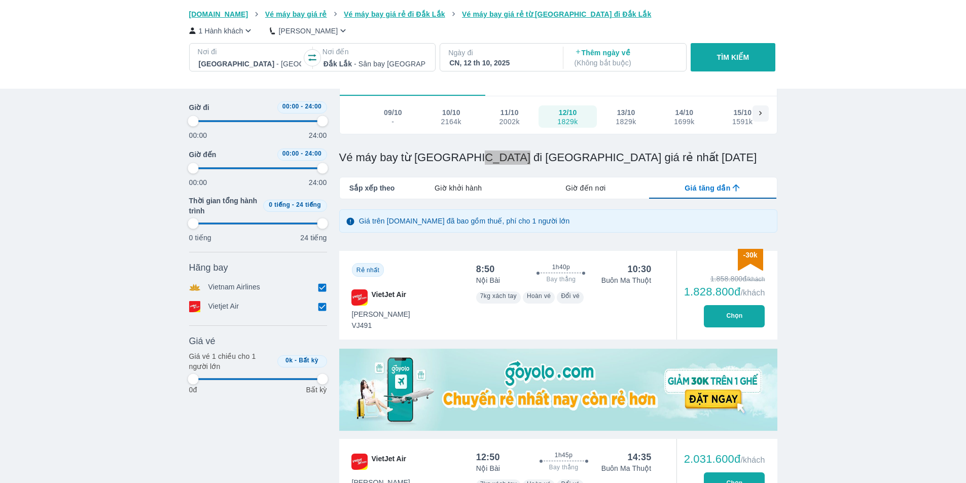
type input "97.9166666666667"
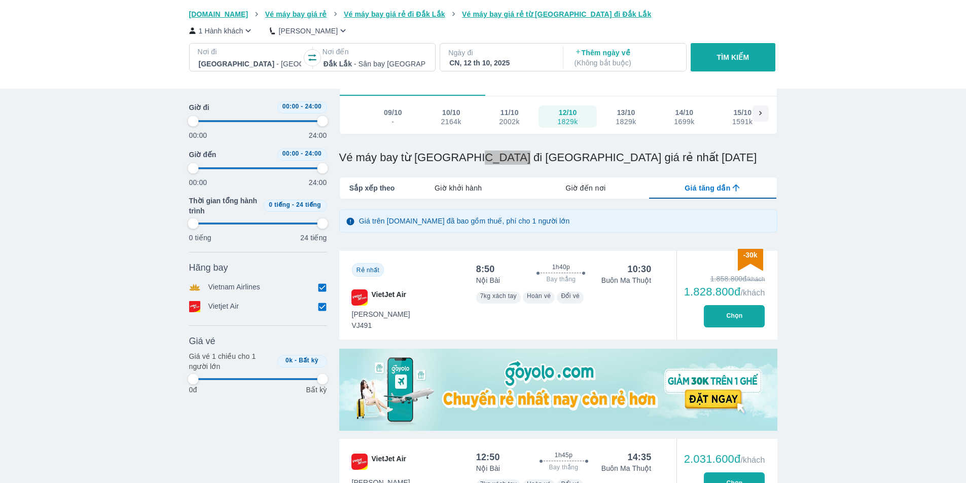
type input "97.9166666666667"
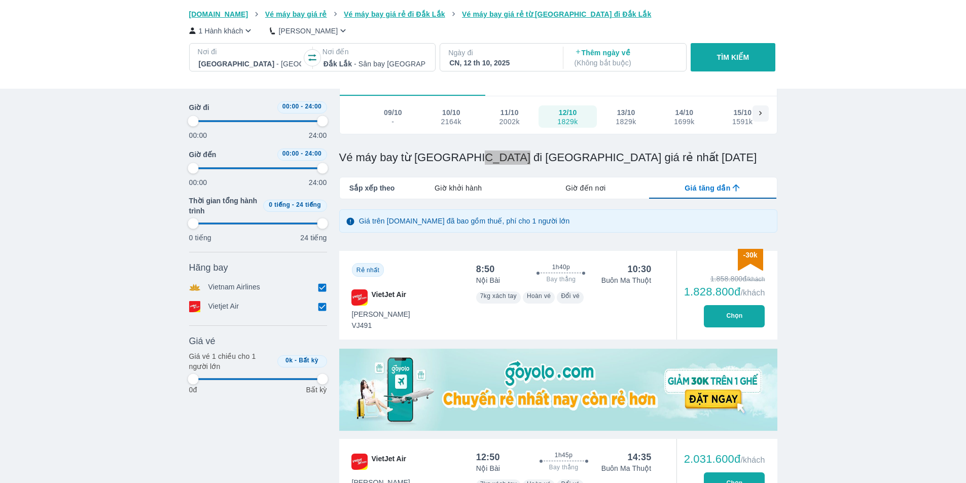
type input "97.9166666666667"
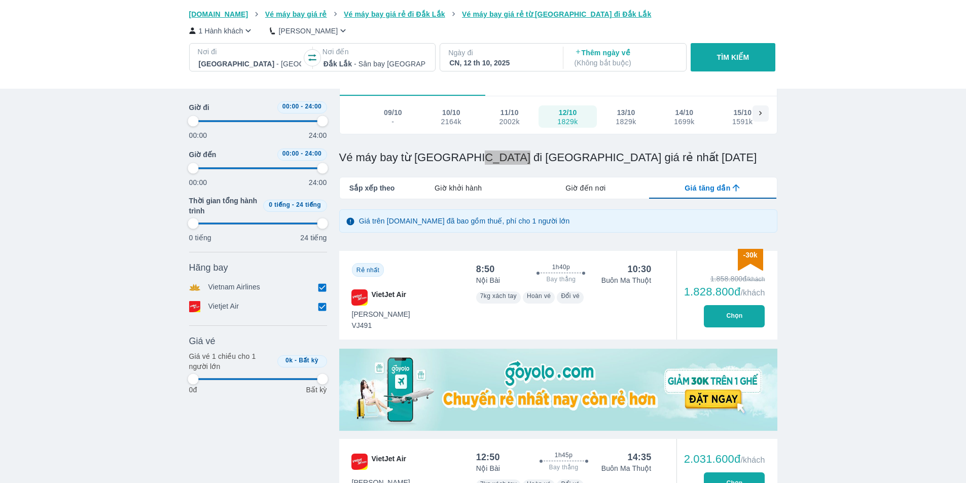
type input "97.9166666666667"
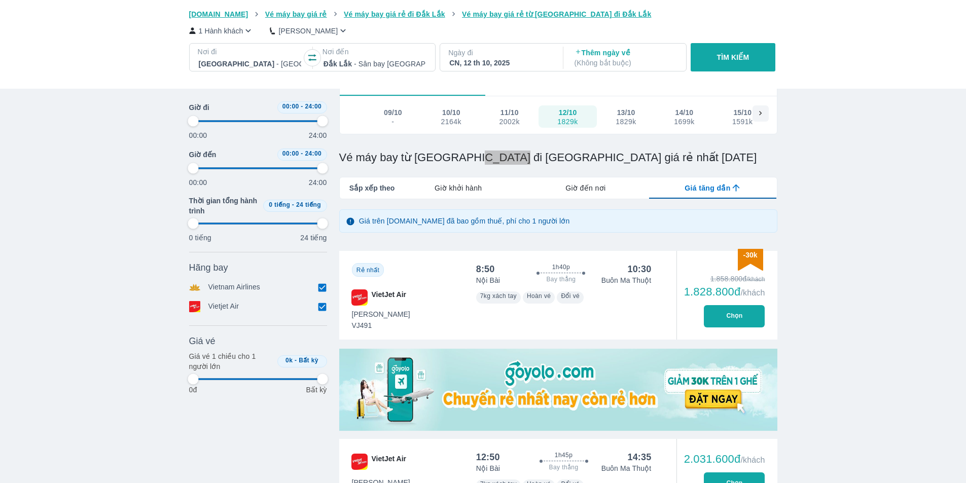
type input "97.9166666666667"
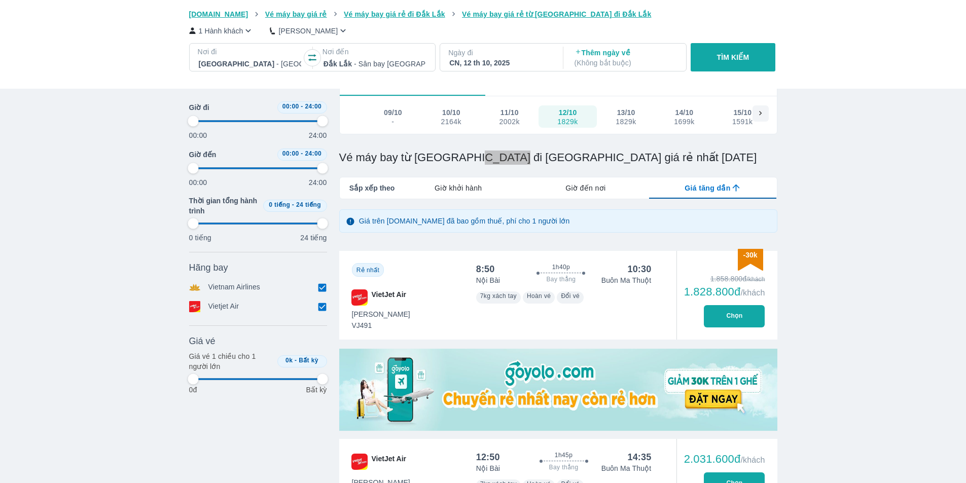
type input "97.9166666666667"
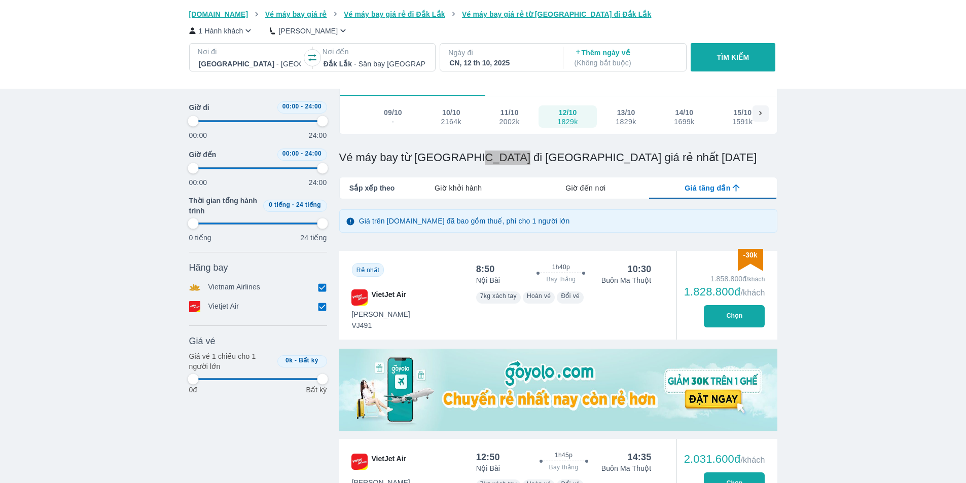
type input "97.9166666666667"
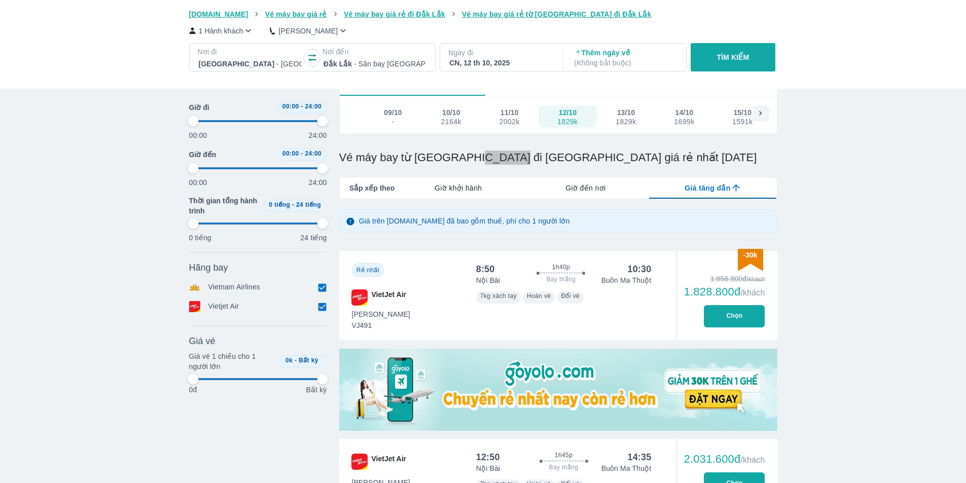
type input "97.9166666666667"
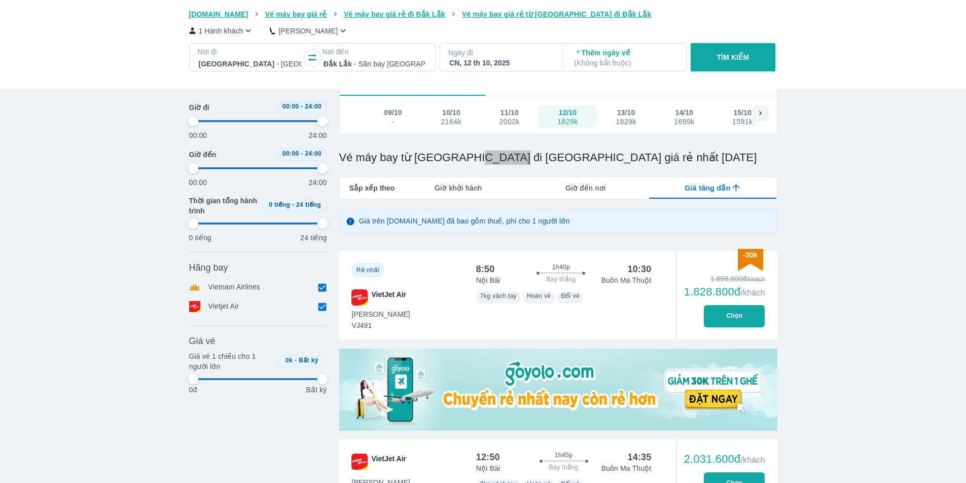
type input "97.9166666666667"
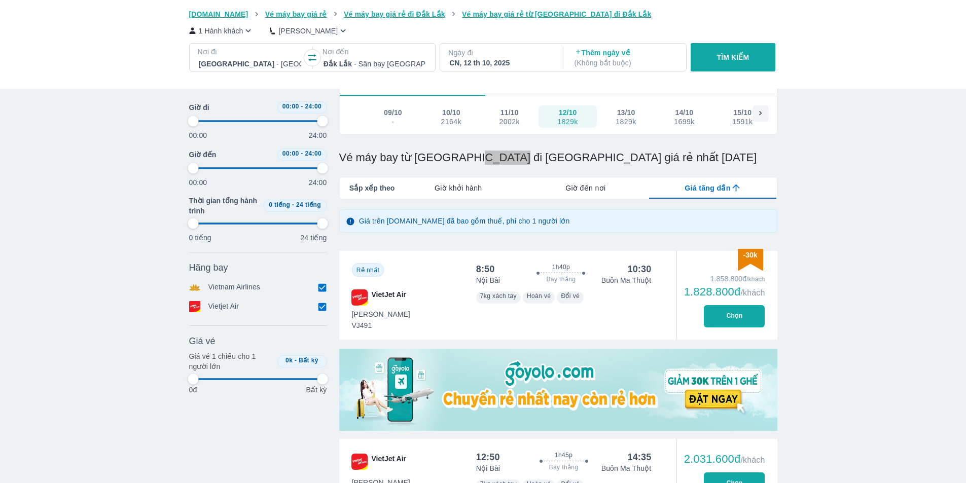
type input "97.9166666666667"
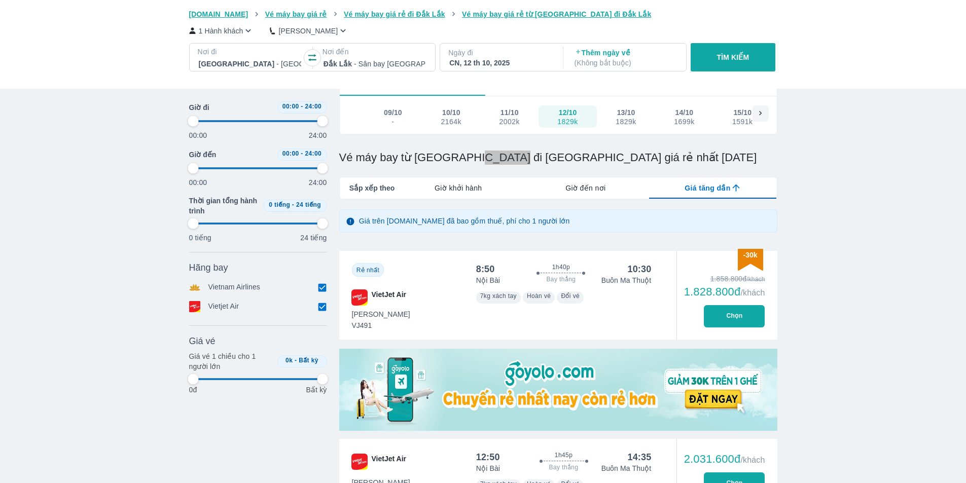
type input "97.9166666666667"
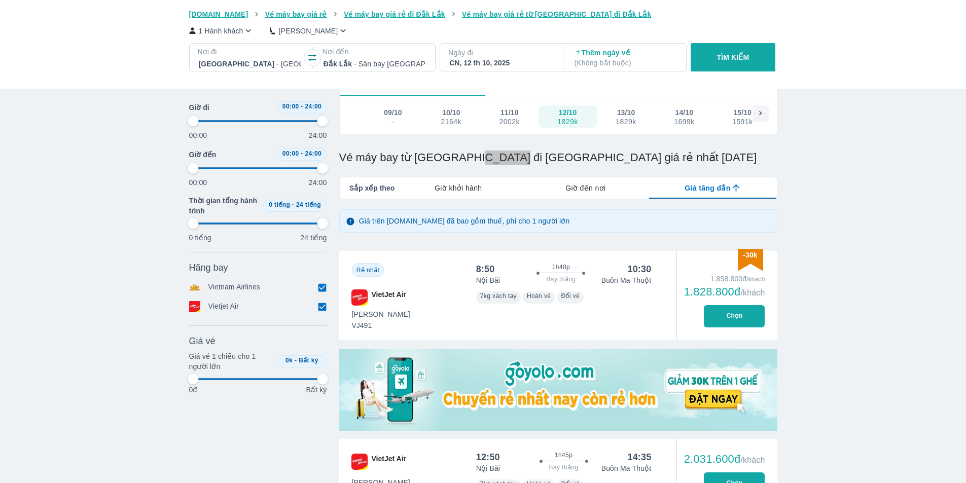
type input "97.9166666666667"
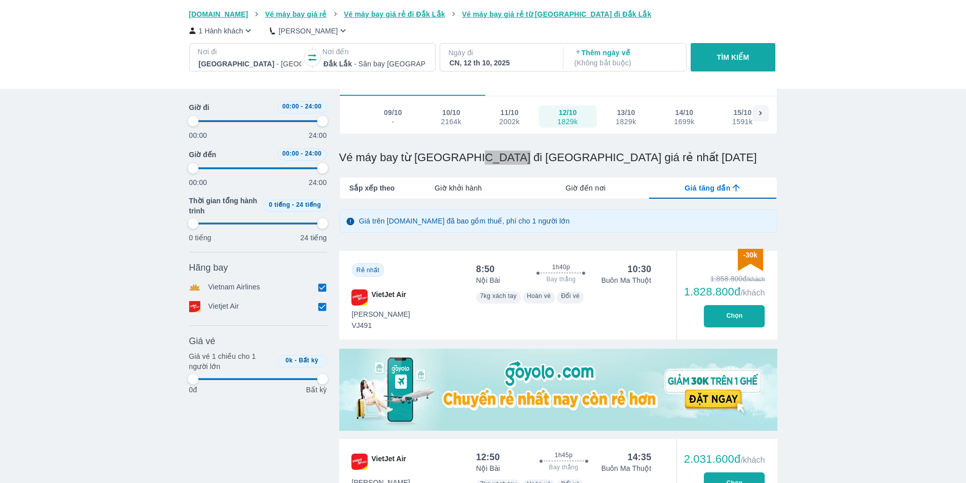
type input "97.9166666666667"
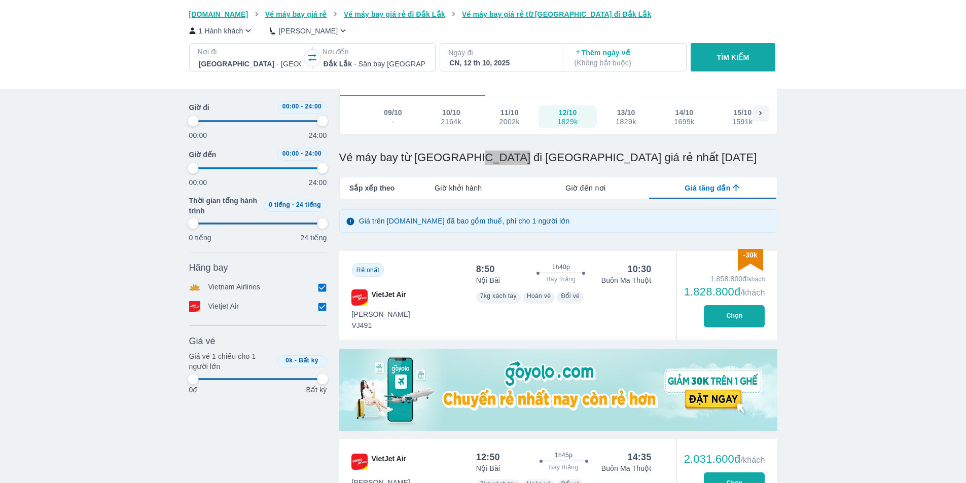
type input "97.9166666666667"
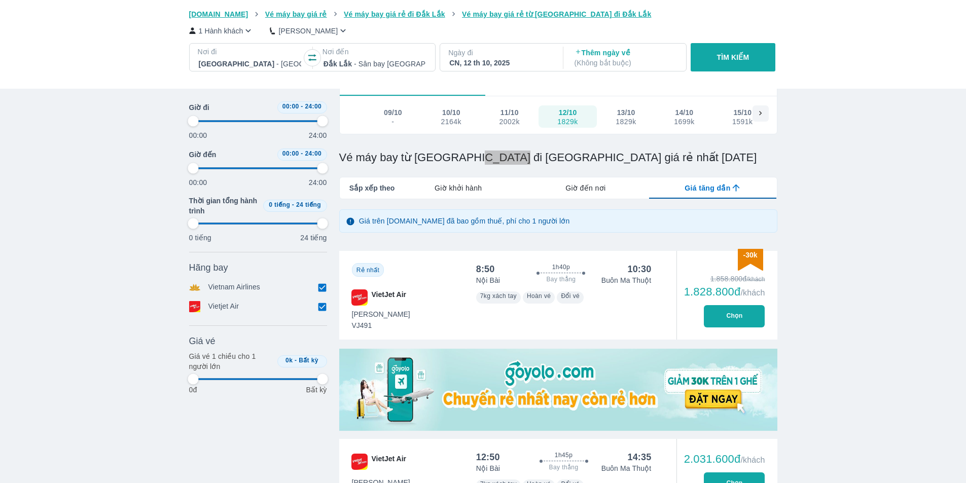
type input "97.9166666666667"
